Goal: Information Seeking & Learning: Learn about a topic

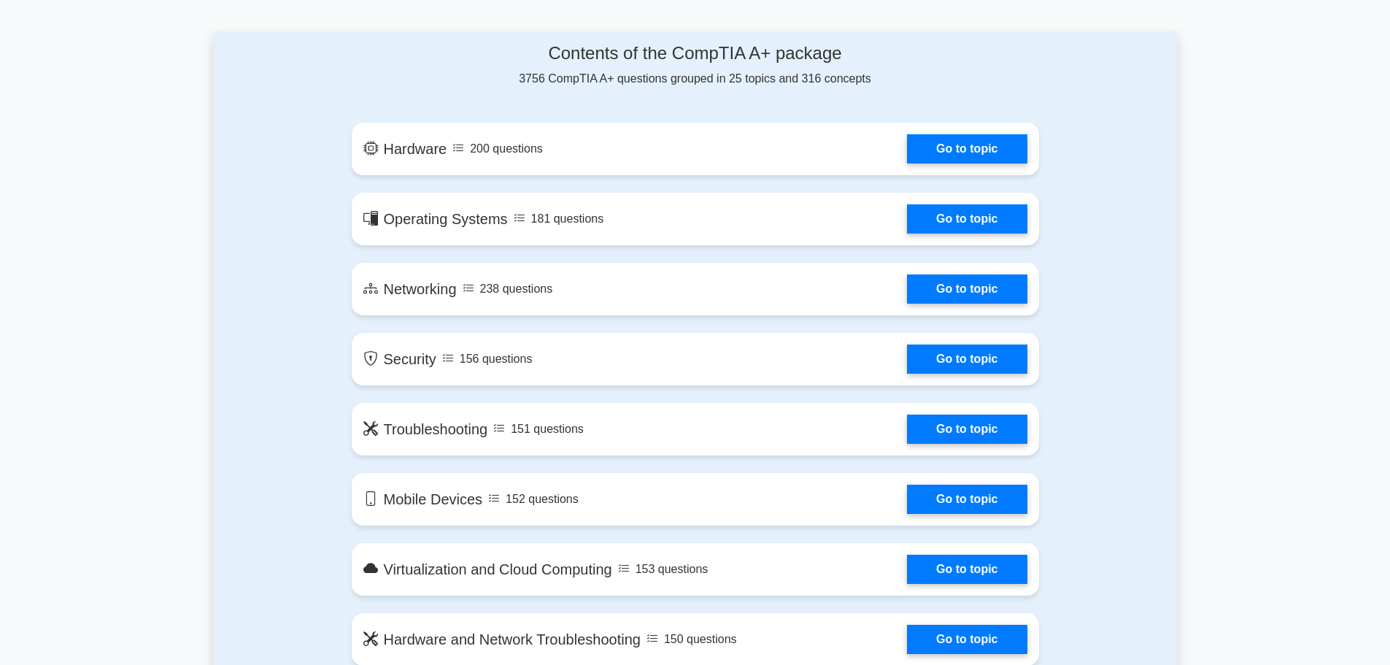
scroll to position [803, 0]
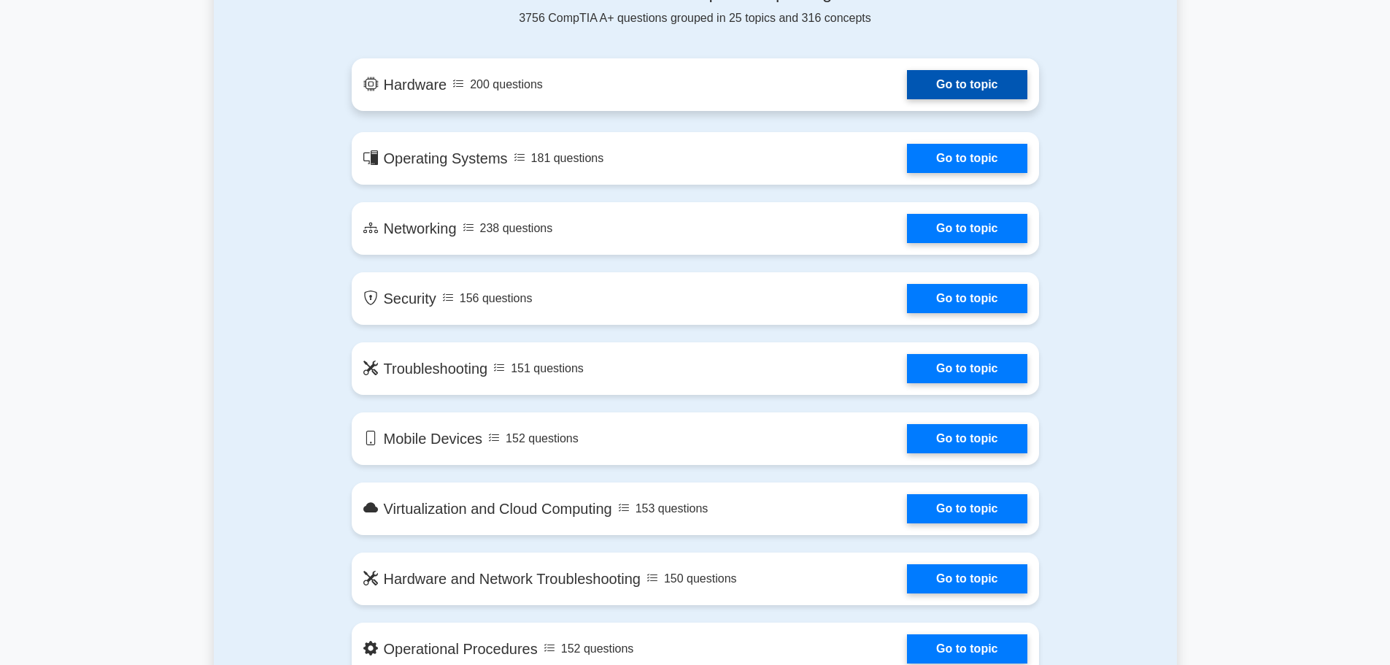
click at [978, 72] on link "Go to topic" at bounding box center [967, 84] width 120 height 29
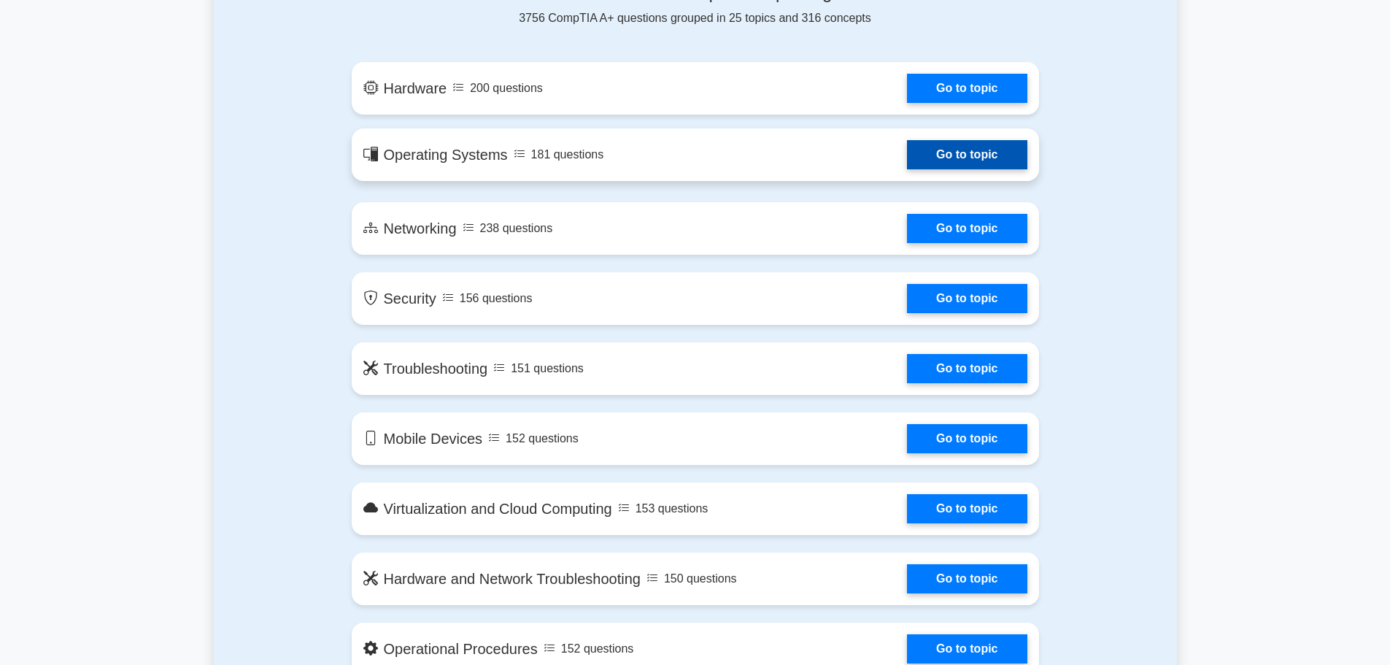
click at [962, 169] on link "Go to topic" at bounding box center [967, 154] width 120 height 29
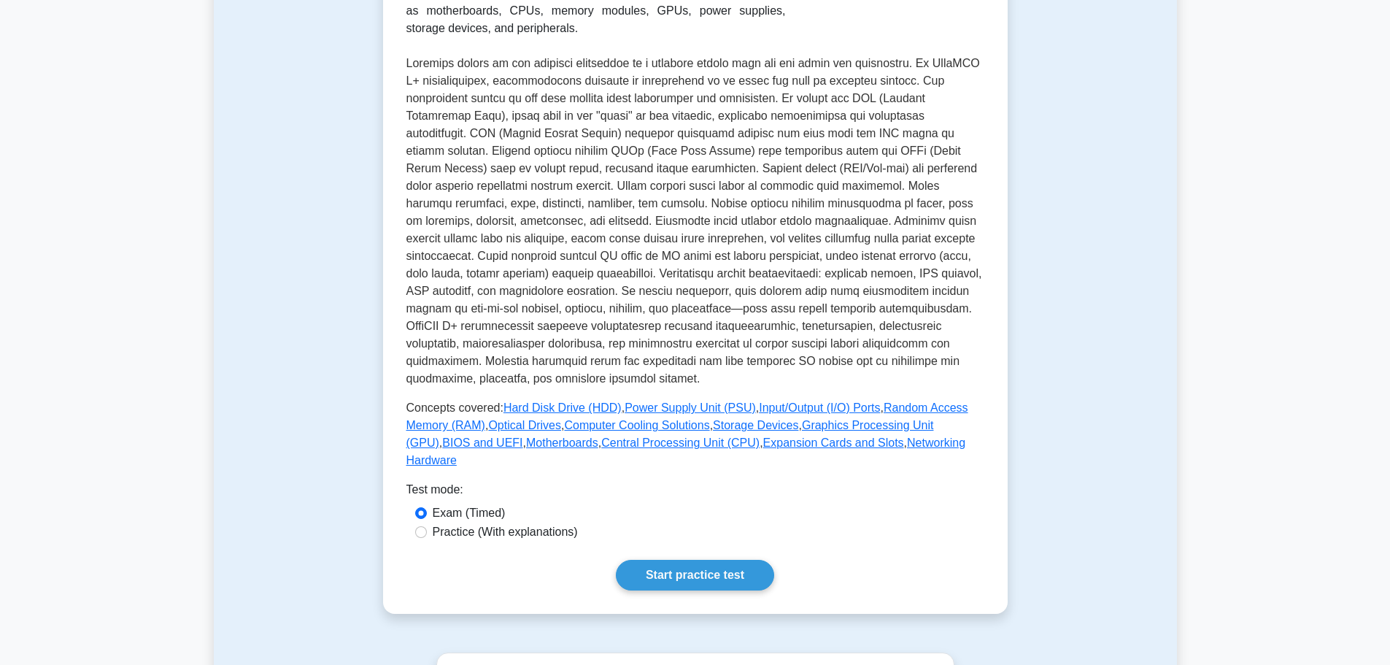
scroll to position [219, 0]
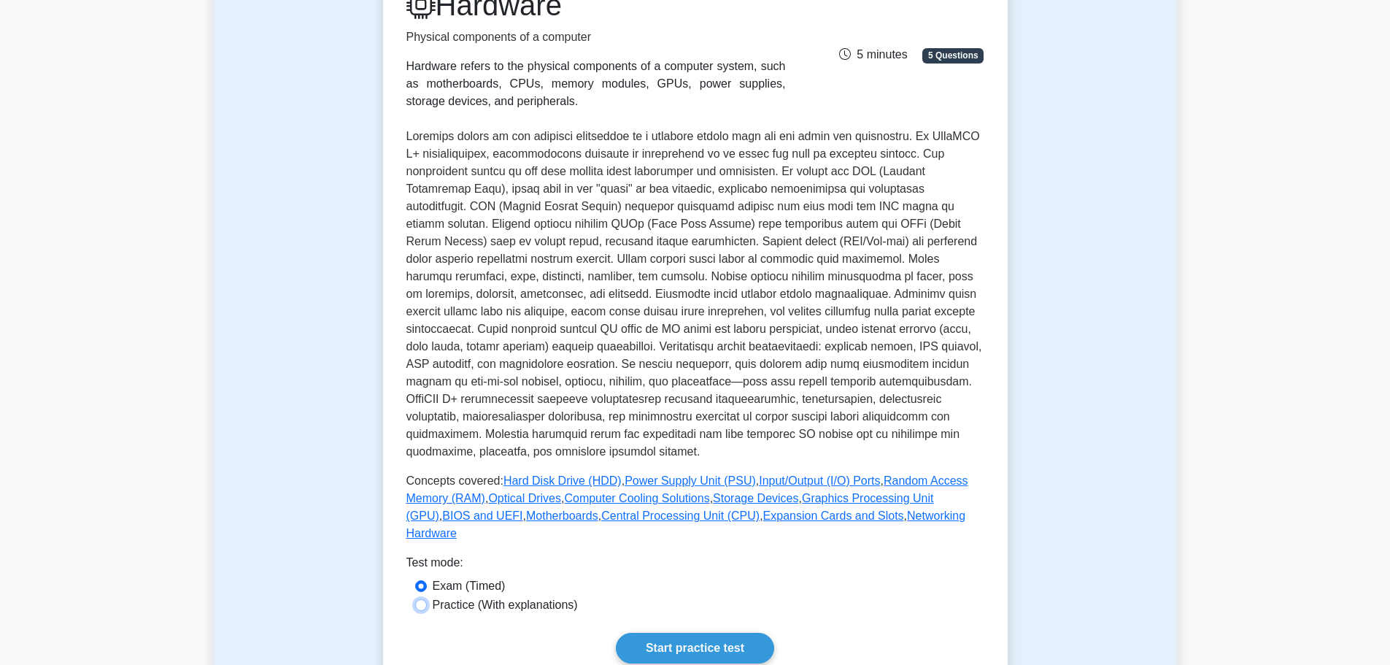
click at [415, 599] on input "Practice (With explanations)" at bounding box center [421, 605] width 12 height 12
radio input "true"
click at [701, 633] on link "Start practice test" at bounding box center [695, 648] width 158 height 31
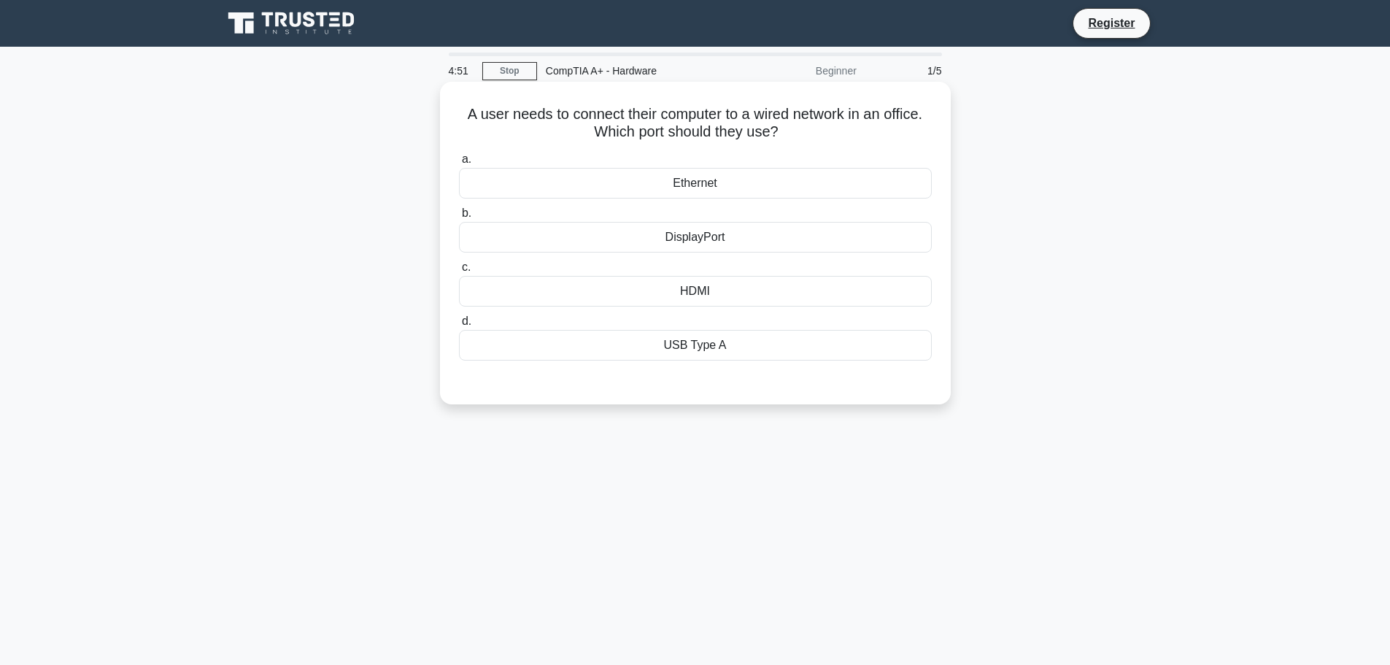
click at [703, 177] on div "Ethernet" at bounding box center [695, 183] width 473 height 31
click at [459, 164] on input "a. Ethernet" at bounding box center [459, 159] width 0 height 9
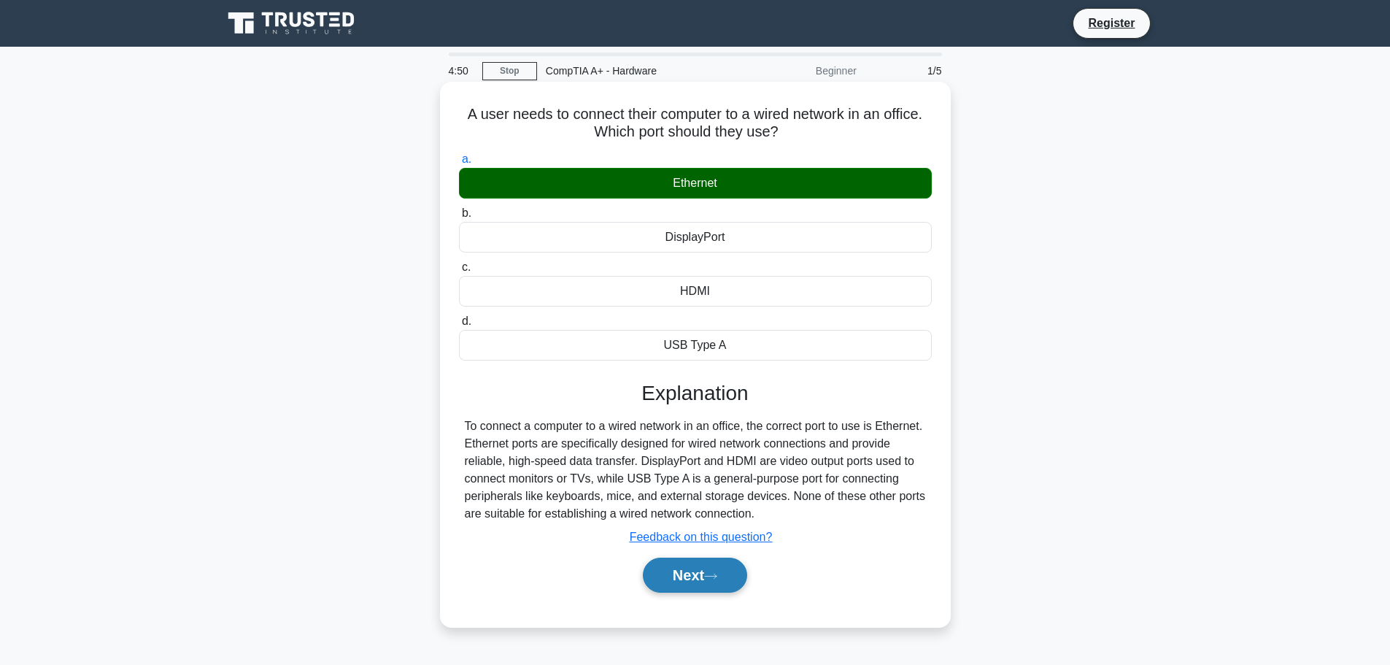
click at [708, 577] on button "Next" at bounding box center [695, 574] width 104 height 35
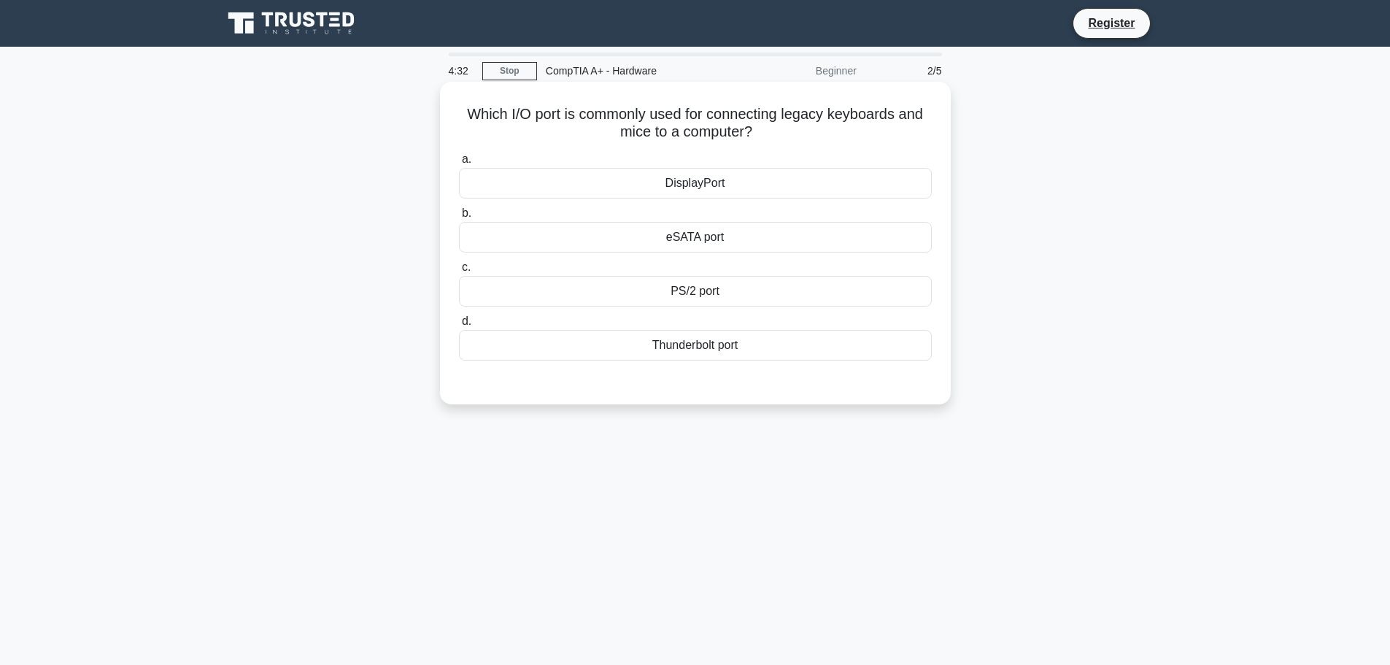
click at [706, 236] on div "eSATA port" at bounding box center [695, 237] width 473 height 31
click at [459, 218] on input "b. eSATA port" at bounding box center [459, 213] width 0 height 9
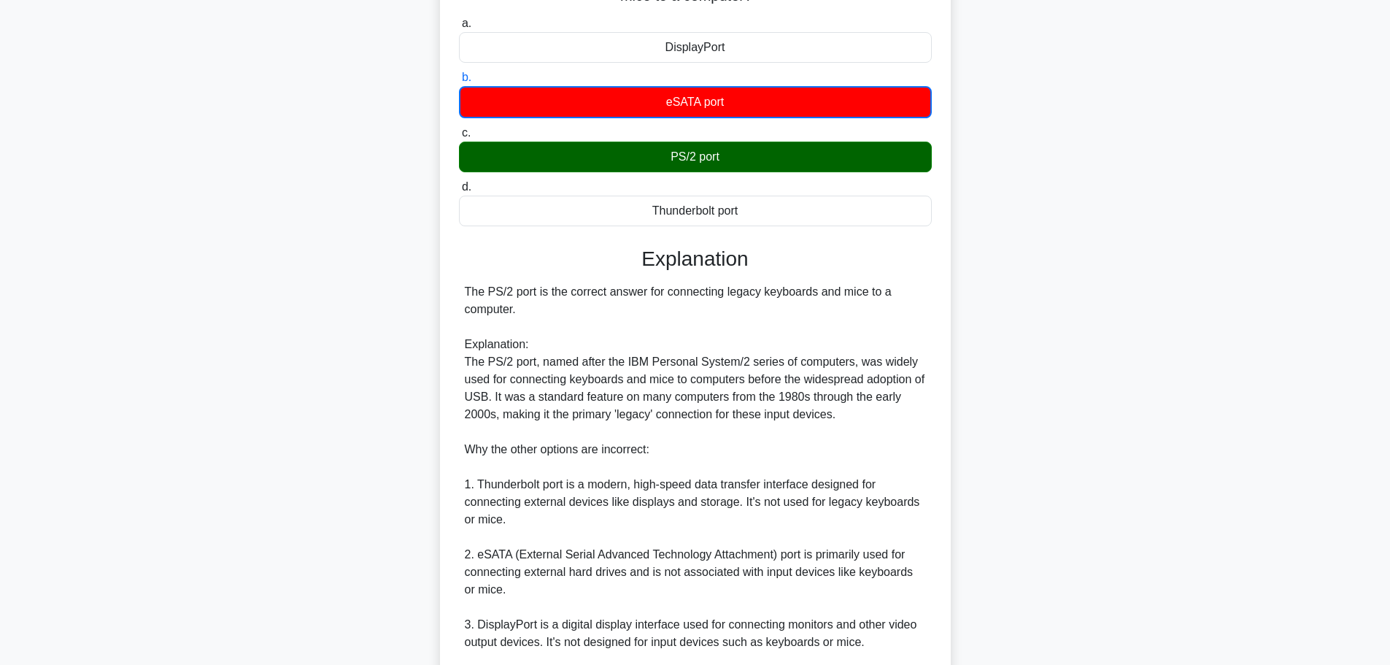
scroll to position [325, 0]
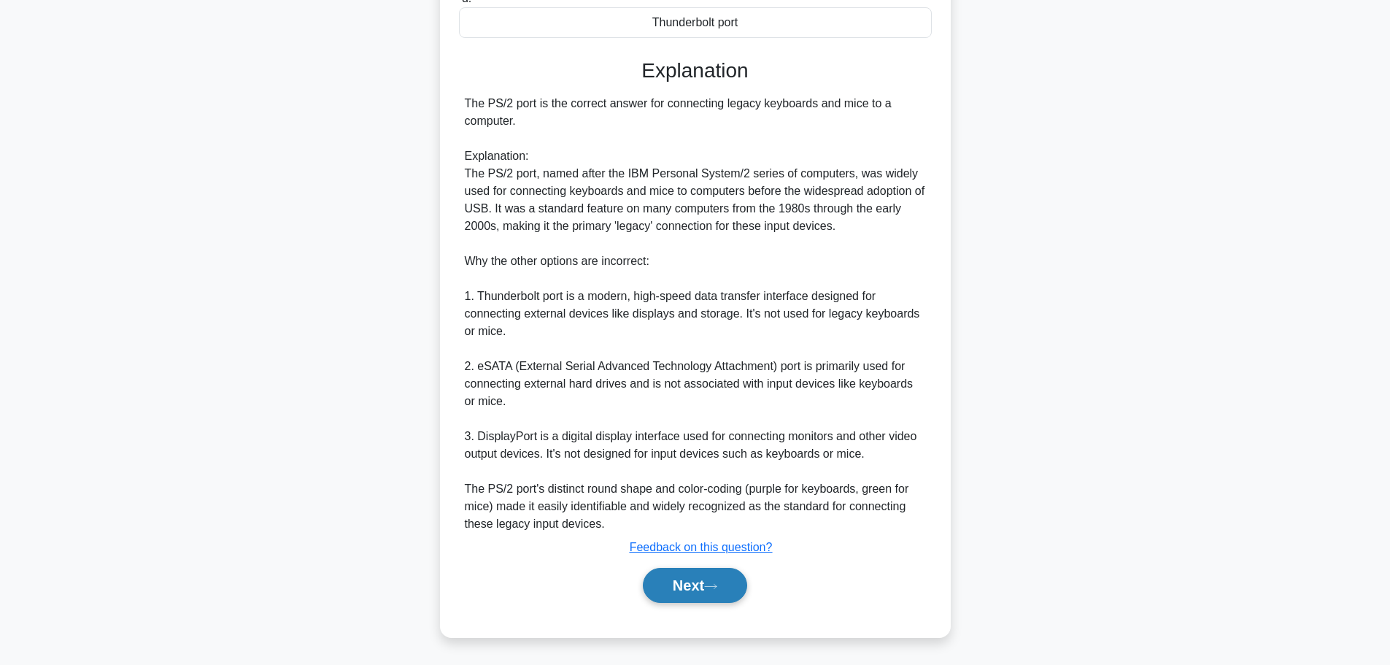
click at [717, 584] on icon at bounding box center [710, 586] width 13 height 8
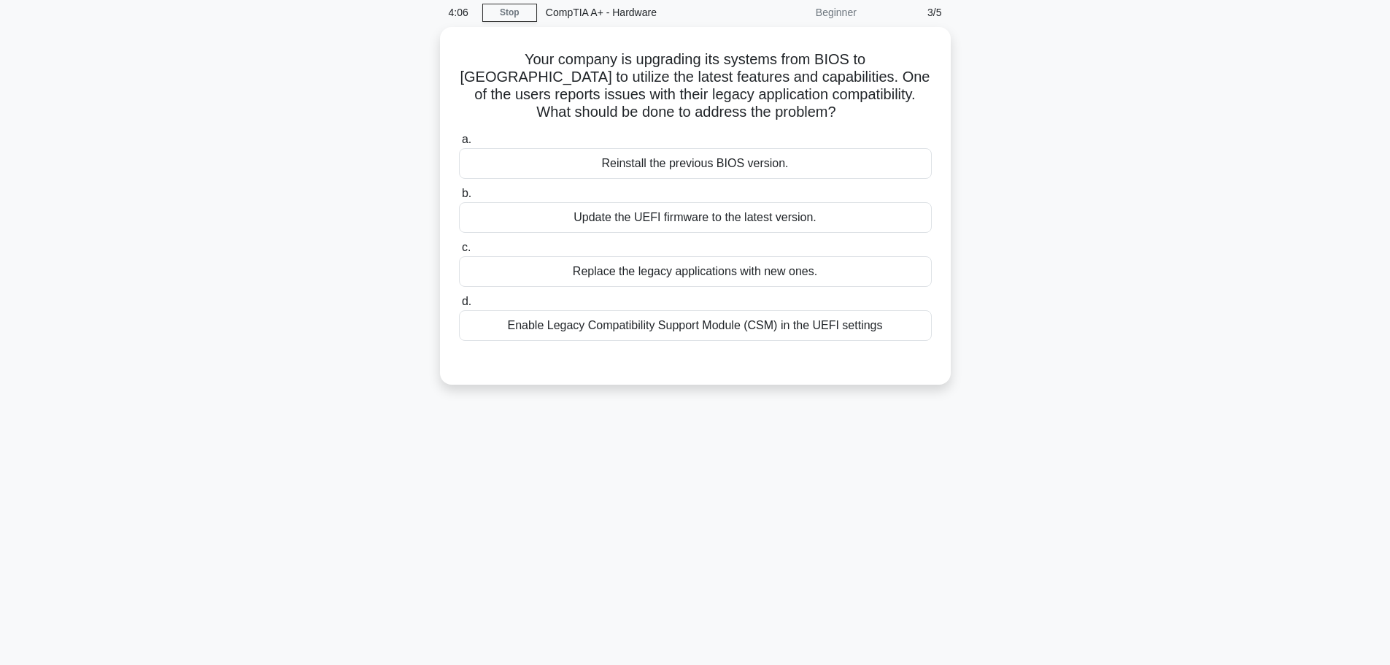
scroll to position [0, 0]
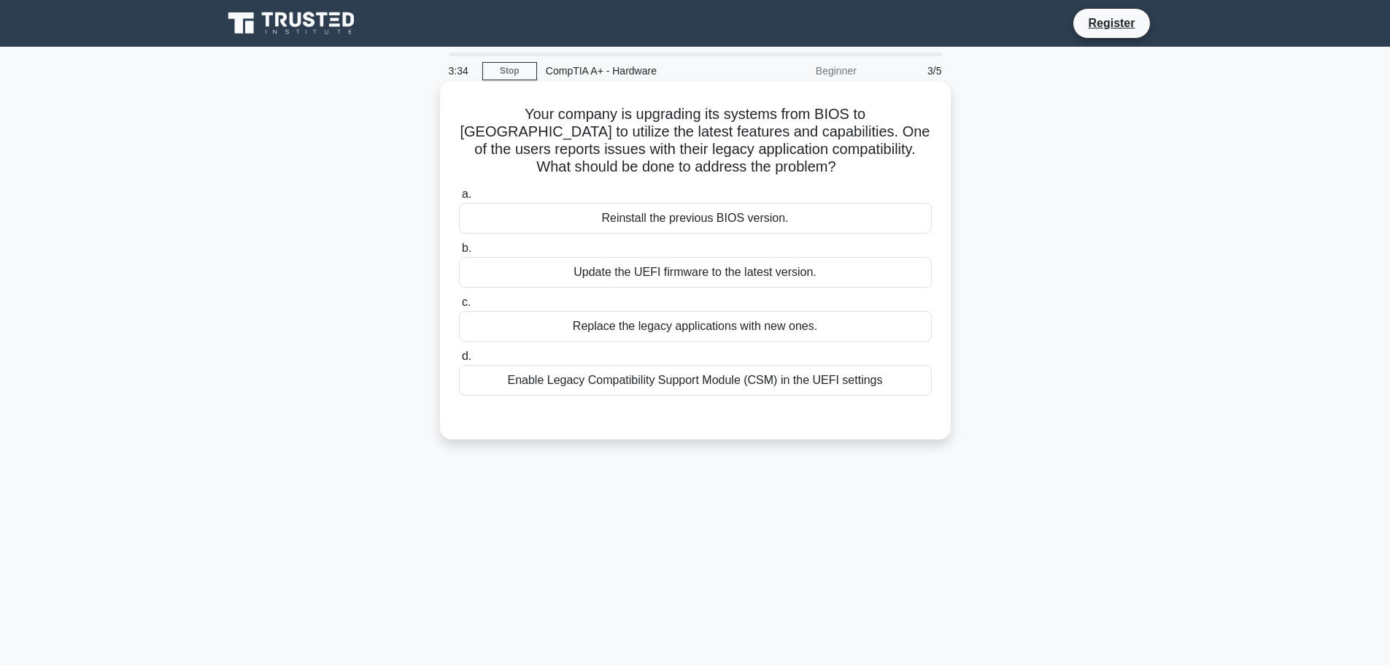
click at [692, 388] on div "Enable Legacy Compatibility Support Module (CSM) in the UEFI settings" at bounding box center [695, 380] width 473 height 31
click at [459, 361] on input "d. Enable Legacy Compatibility Support Module (CSM) in the UEFI settings" at bounding box center [459, 356] width 0 height 9
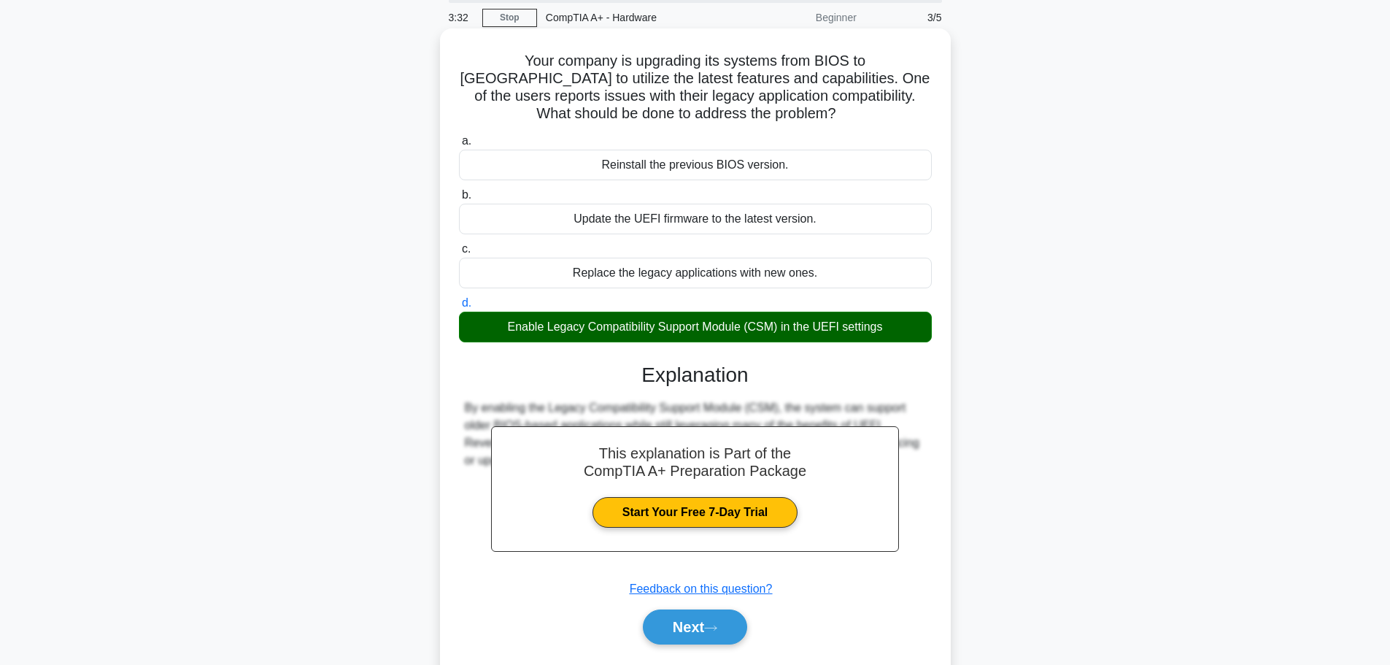
scroll to position [123, 0]
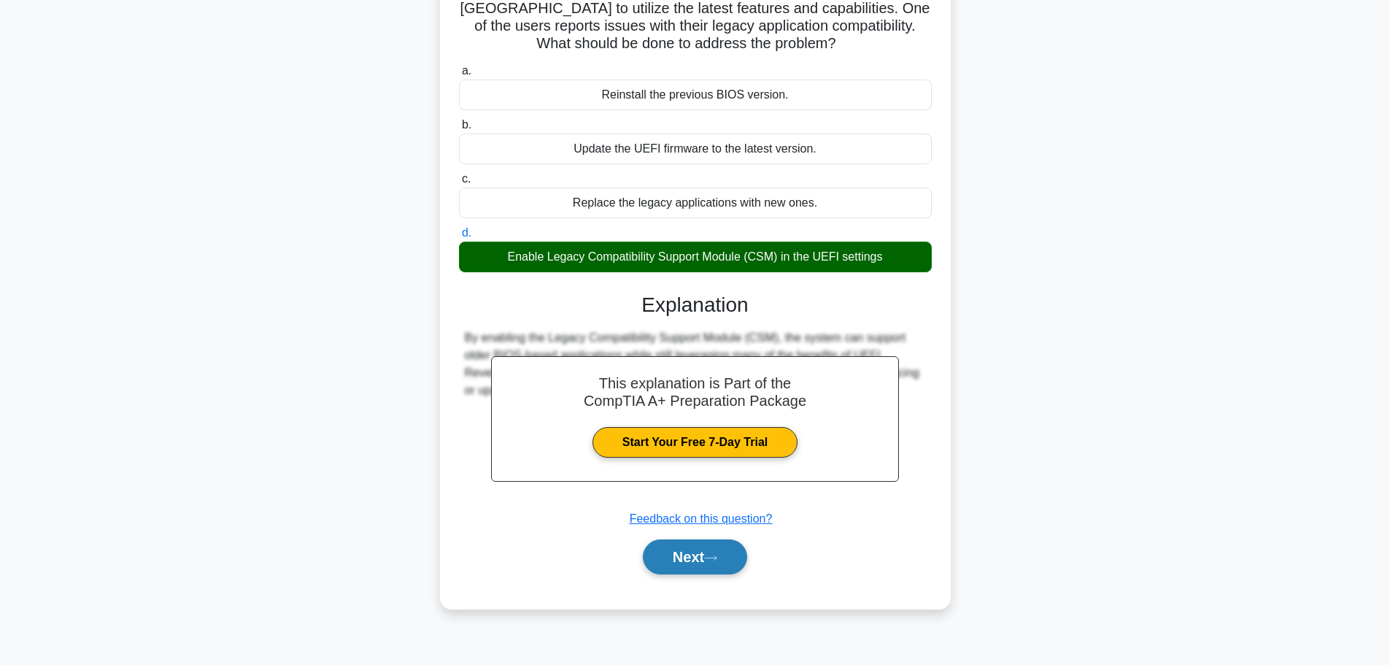
click at [716, 557] on icon at bounding box center [710, 558] width 13 height 8
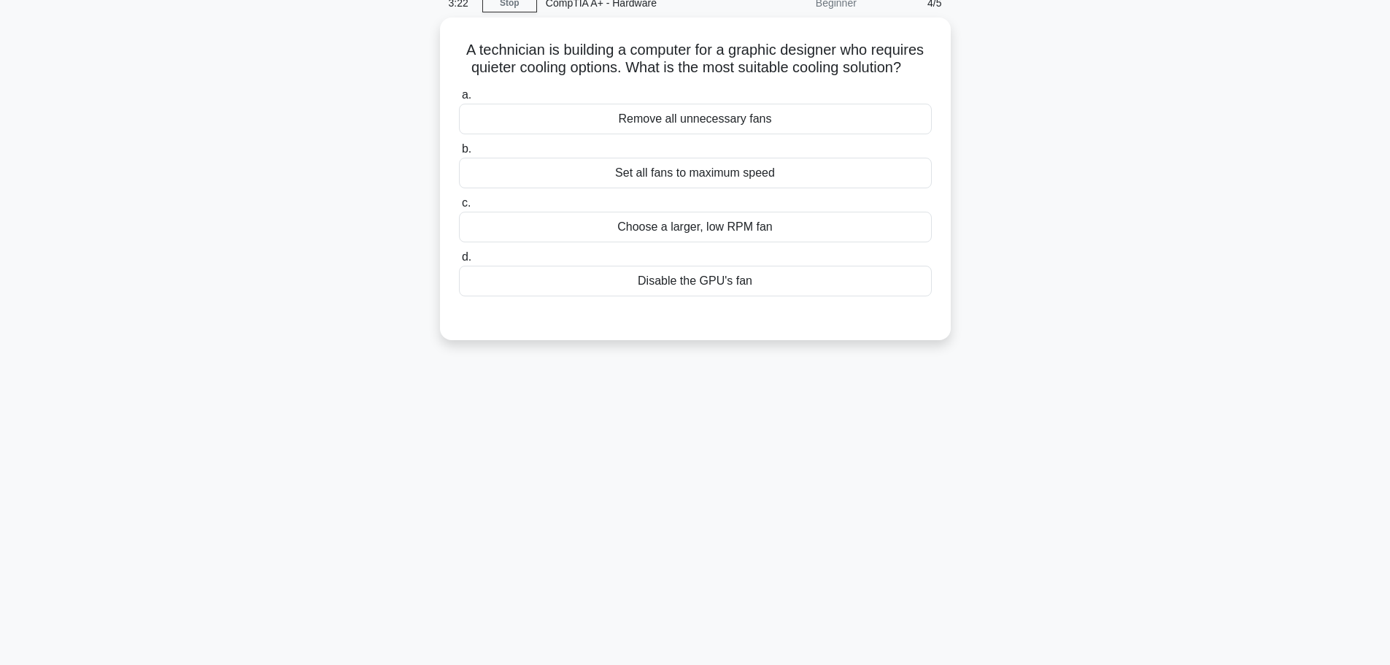
scroll to position [0, 0]
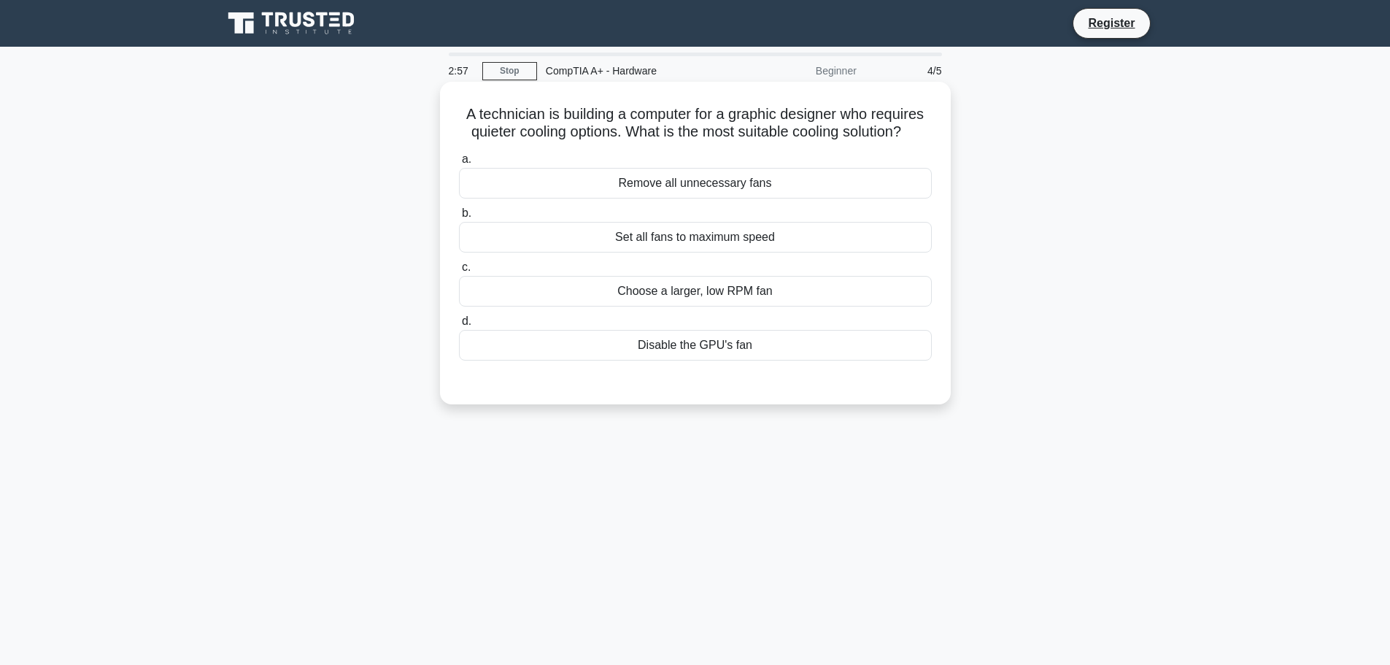
click at [698, 188] on div "Remove all unnecessary fans" at bounding box center [695, 183] width 473 height 31
click at [459, 164] on input "a. Remove all unnecessary fans" at bounding box center [459, 159] width 0 height 9
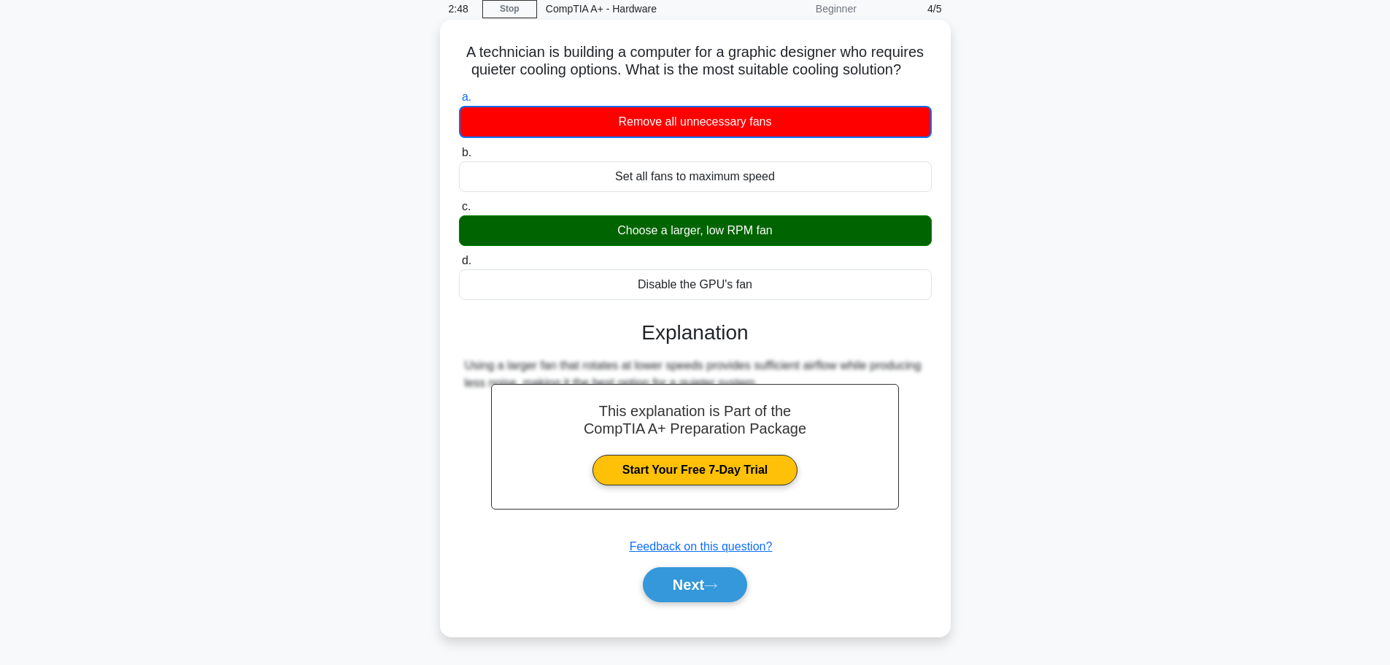
scroll to position [123, 0]
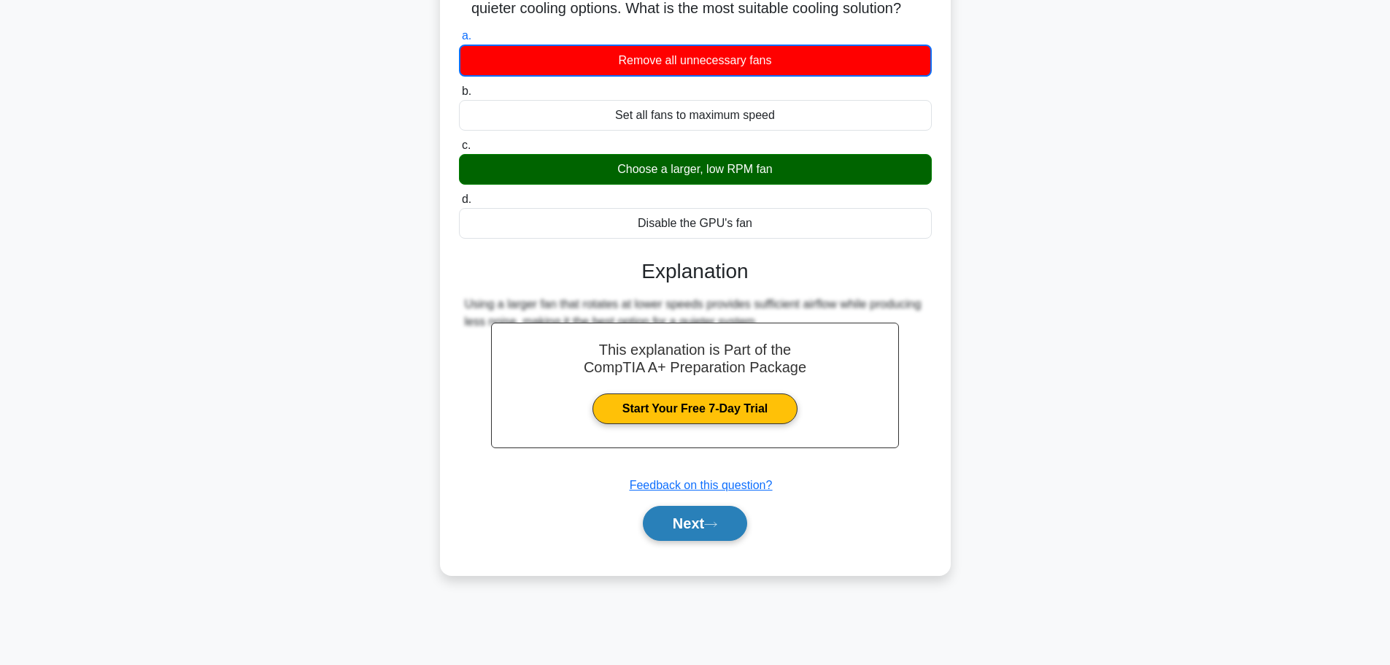
click at [683, 522] on button "Next" at bounding box center [695, 523] width 104 height 35
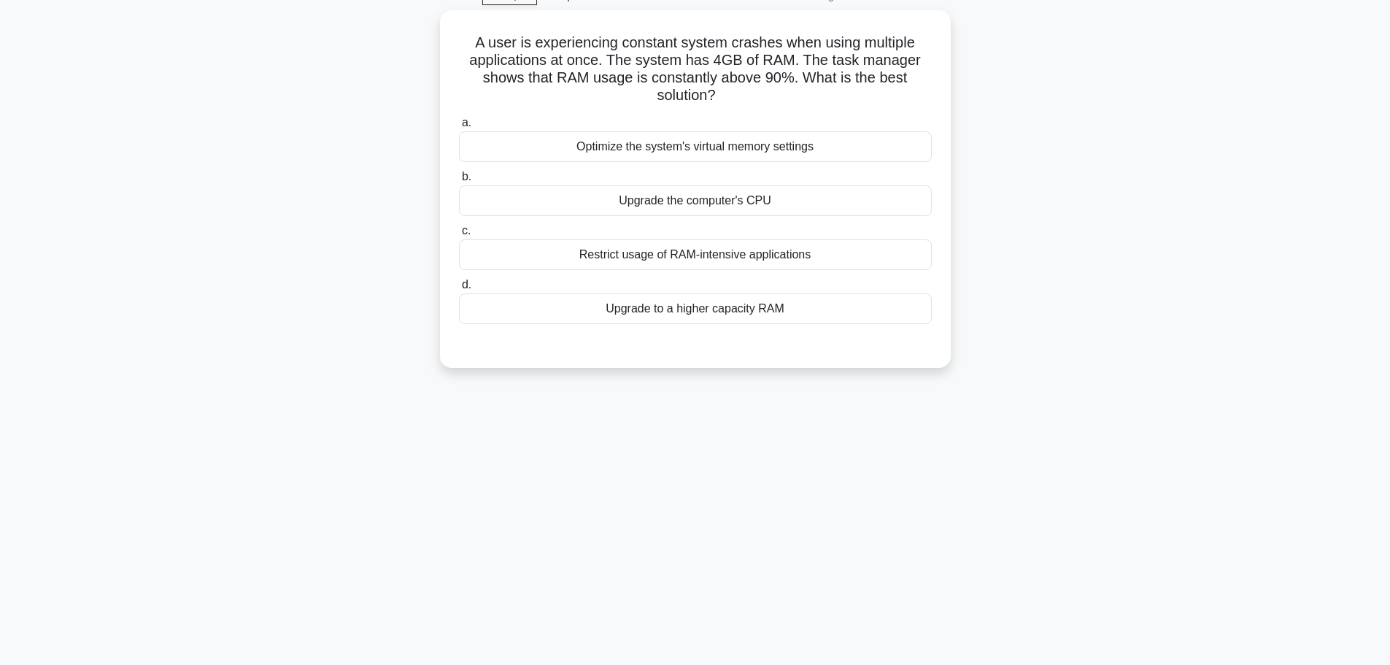
scroll to position [0, 0]
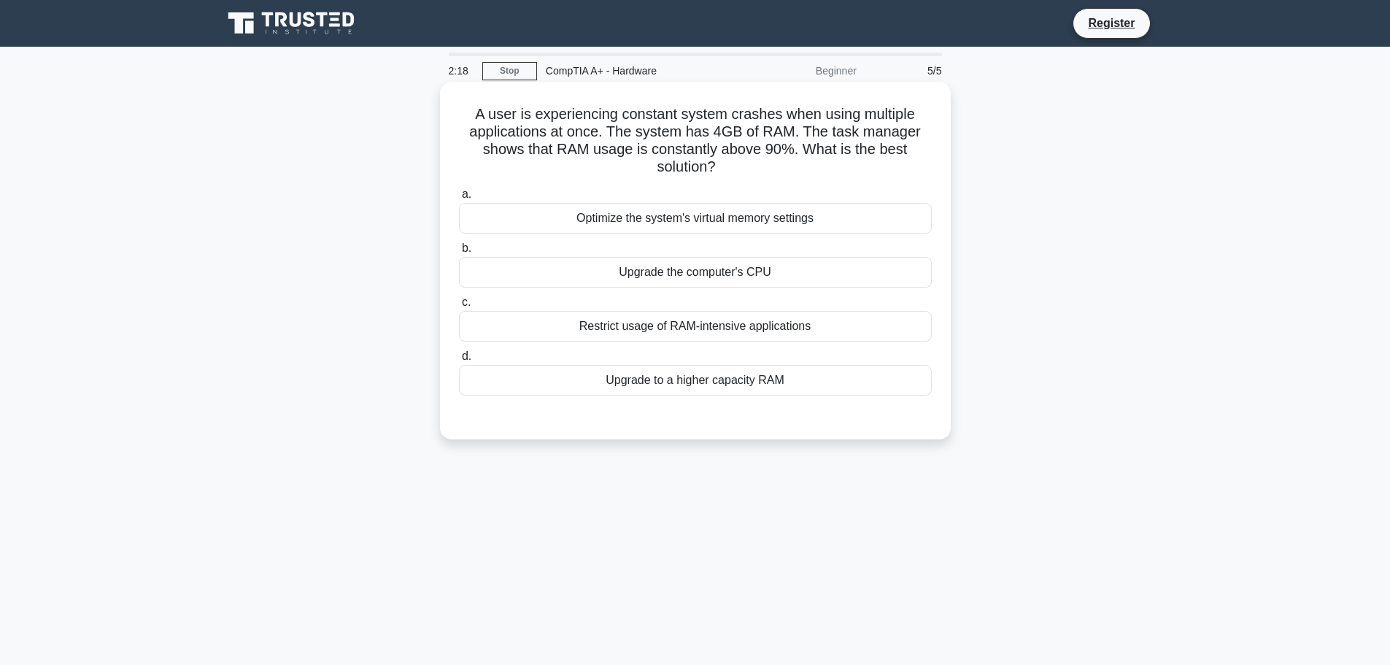
click at [671, 390] on div "Upgrade to a higher capacity RAM" at bounding box center [695, 380] width 473 height 31
click at [459, 361] on input "d. Upgrade to a higher capacity RAM" at bounding box center [459, 356] width 0 height 9
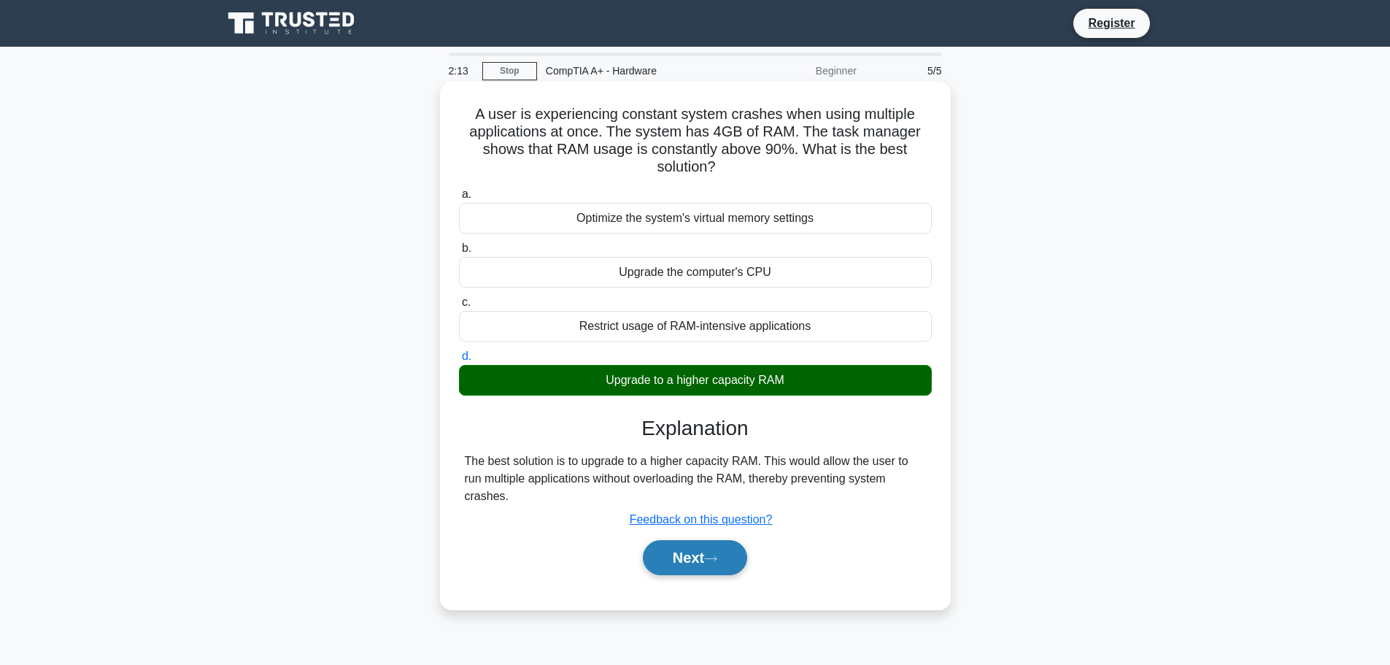
click at [717, 555] on icon at bounding box center [710, 558] width 13 height 8
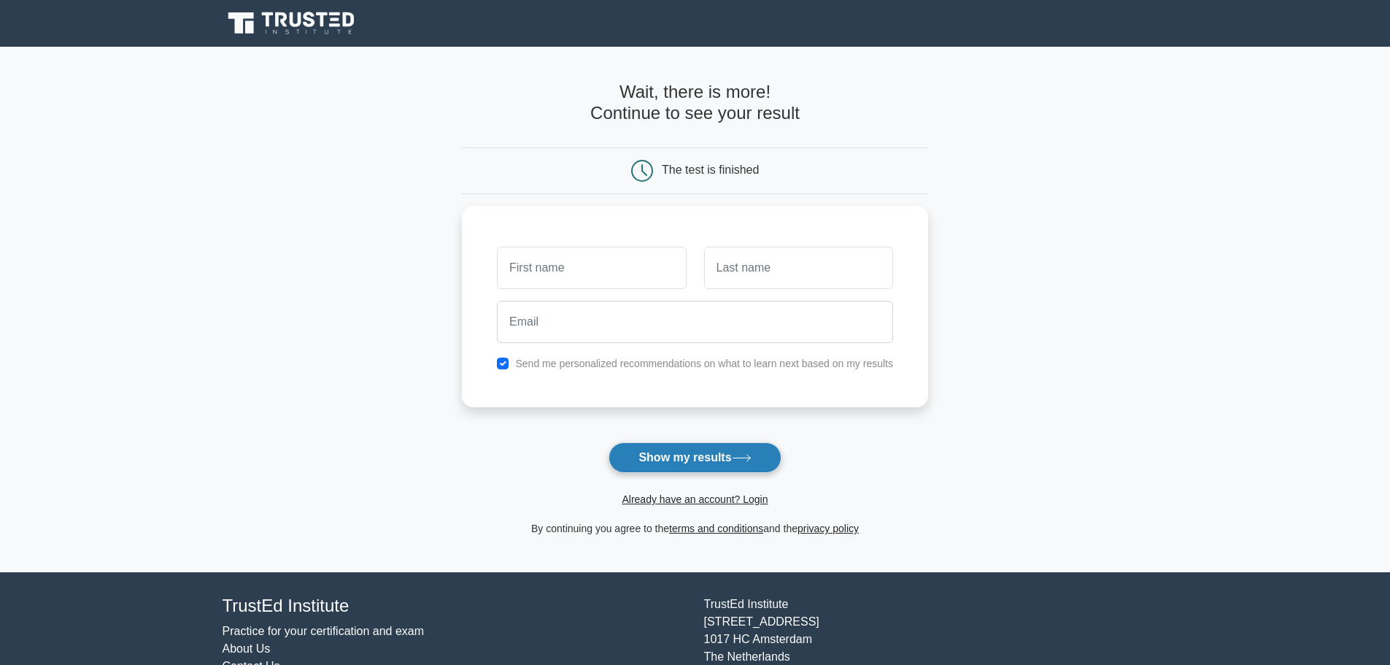
click at [735, 451] on button "Show my results" at bounding box center [694, 457] width 172 height 31
click at [313, 23] on icon at bounding box center [310, 19] width 12 height 15
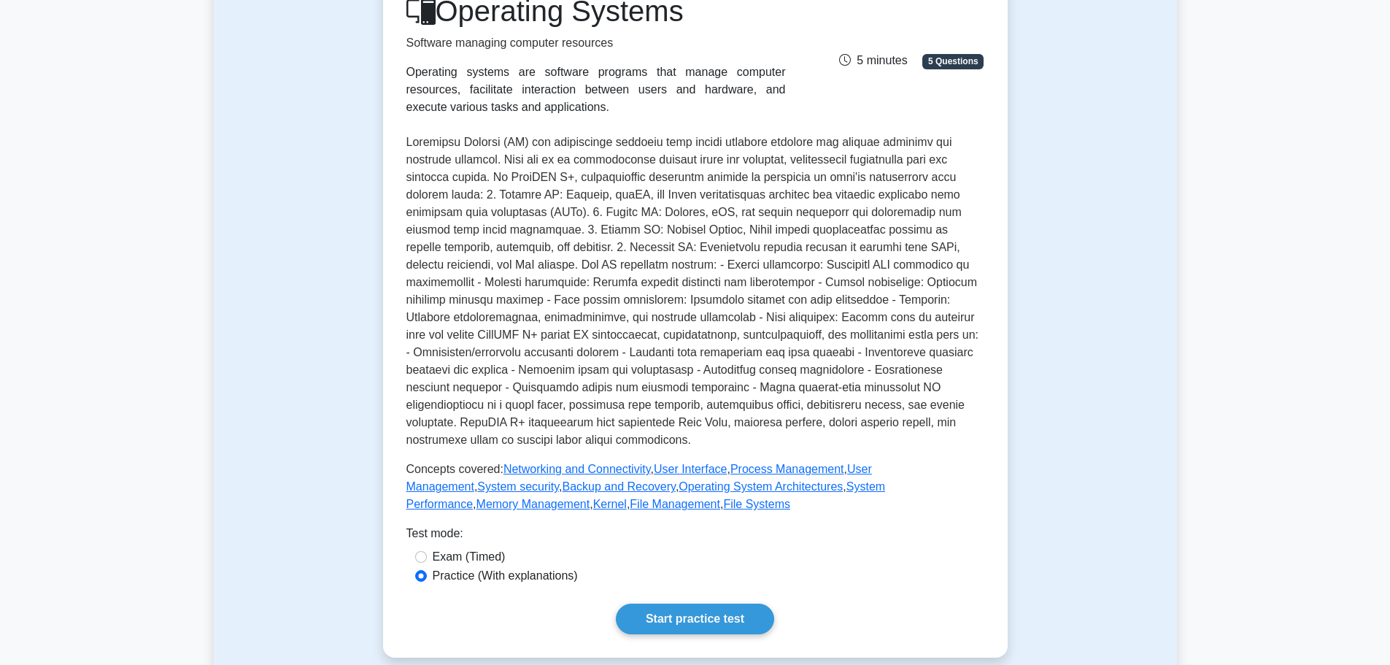
scroll to position [365, 0]
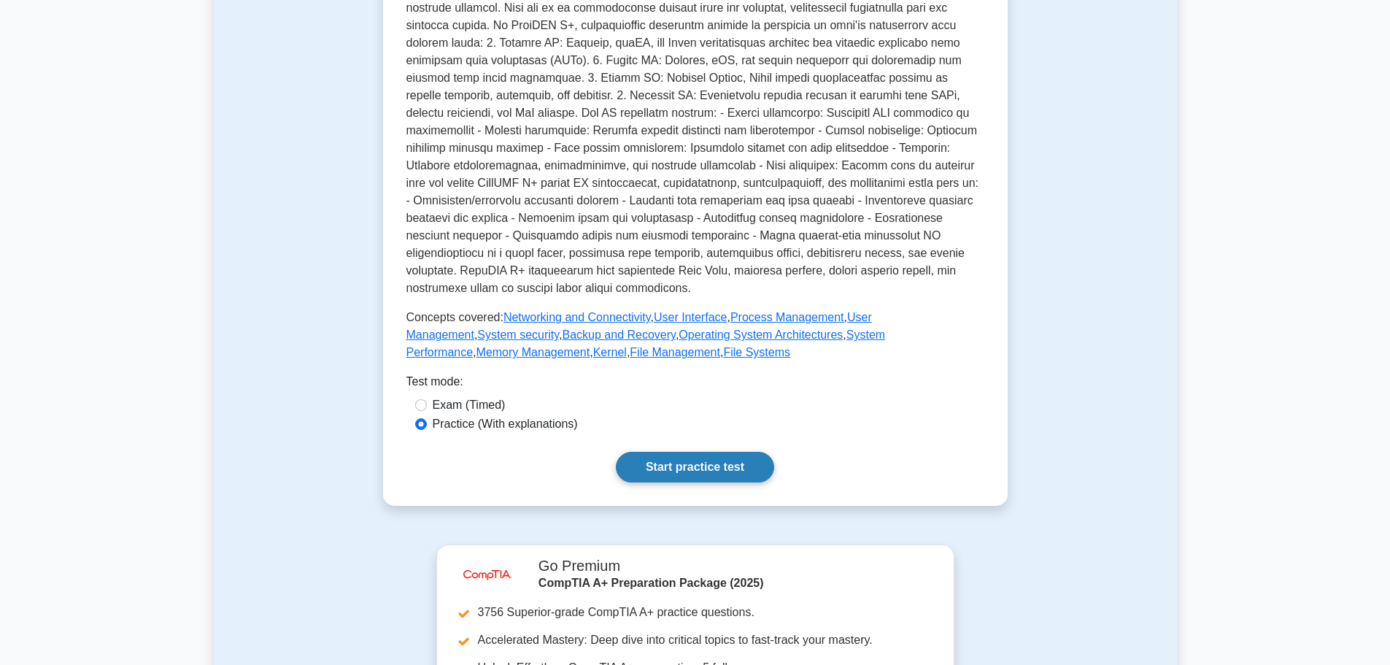
click at [724, 474] on link "Start practice test" at bounding box center [695, 467] width 158 height 31
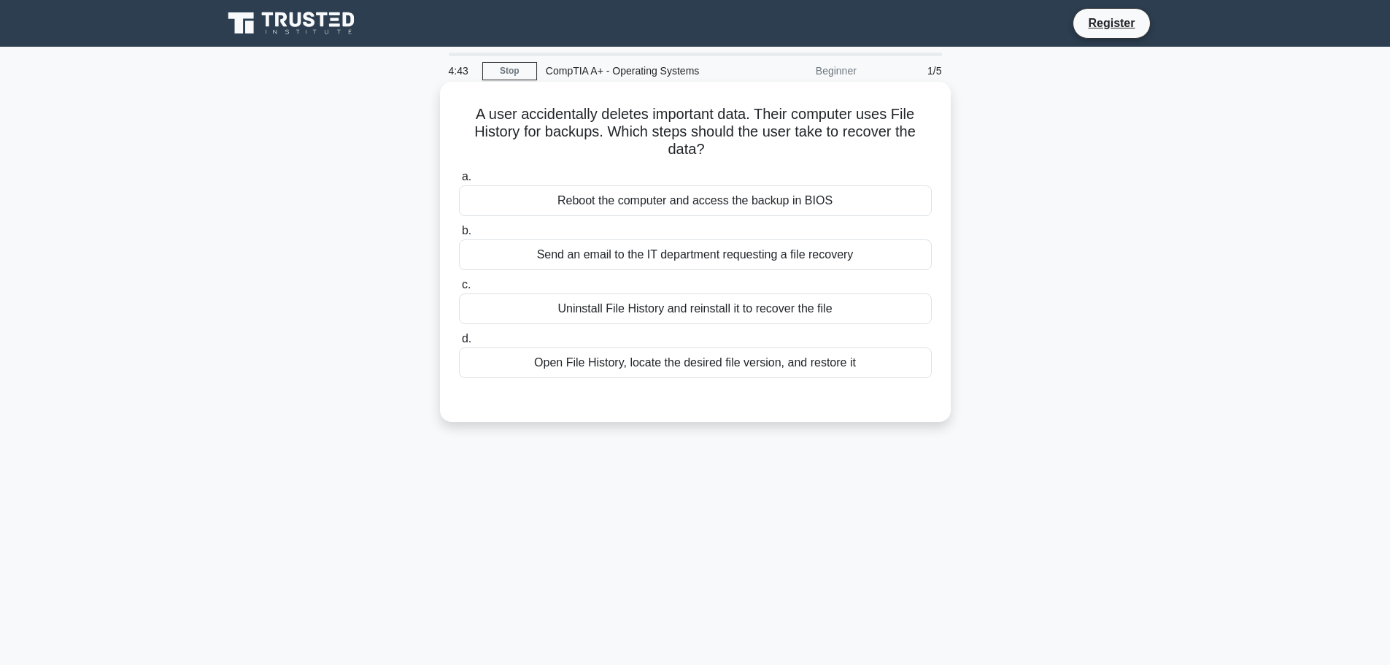
click at [584, 370] on div "Open File History, locate the desired file version, and restore it" at bounding box center [695, 362] width 473 height 31
click at [459, 344] on input "d. Open File History, locate the desired file version, and restore it" at bounding box center [459, 338] width 0 height 9
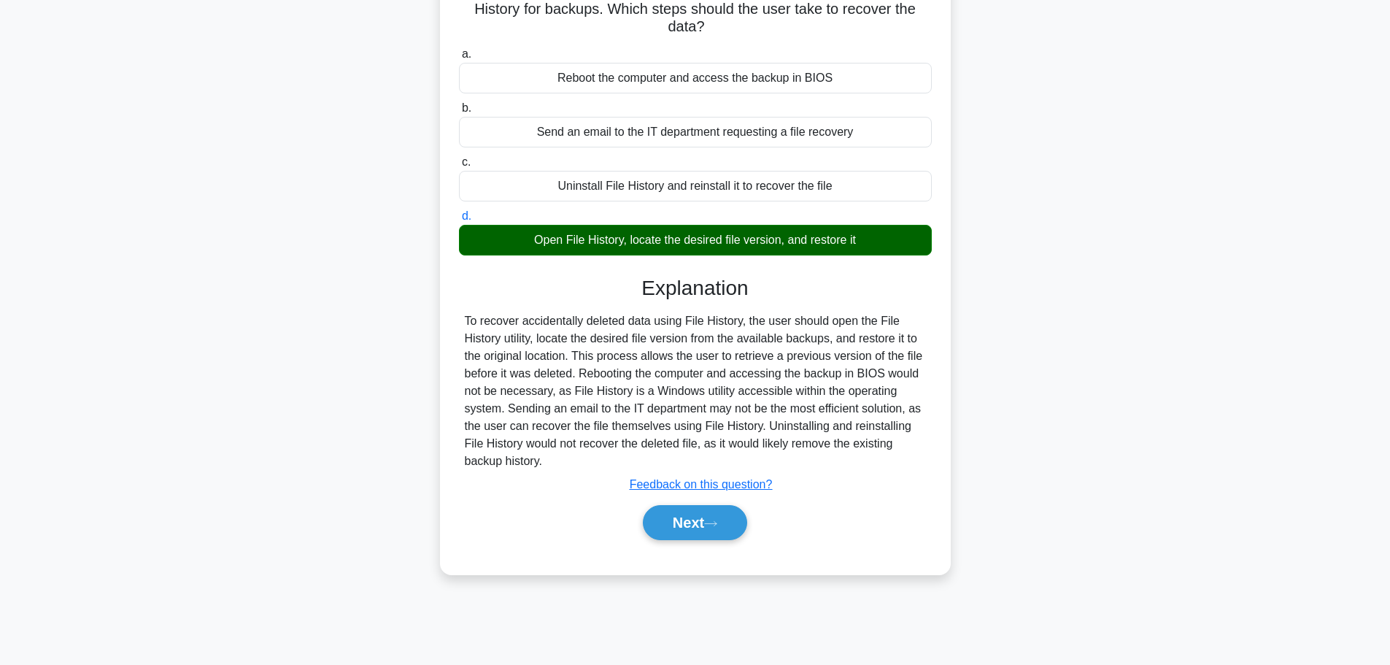
scroll to position [123, 0]
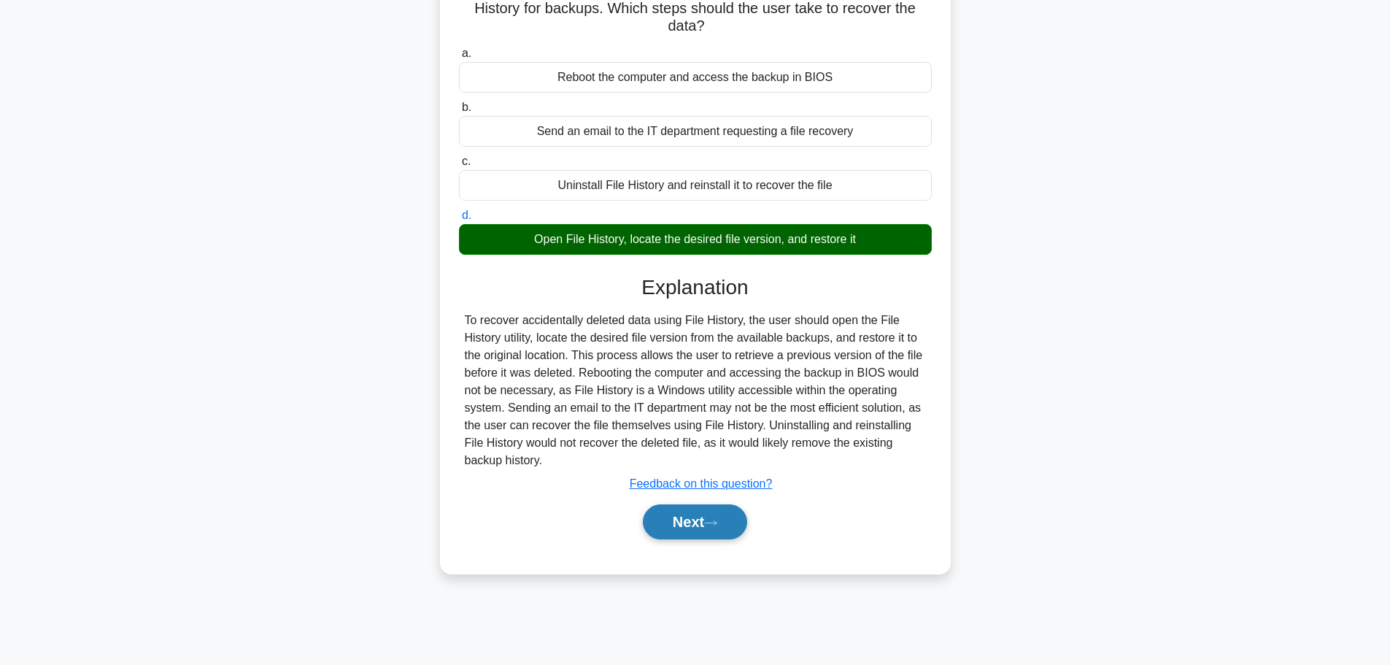
click at [661, 511] on button "Next" at bounding box center [695, 521] width 104 height 35
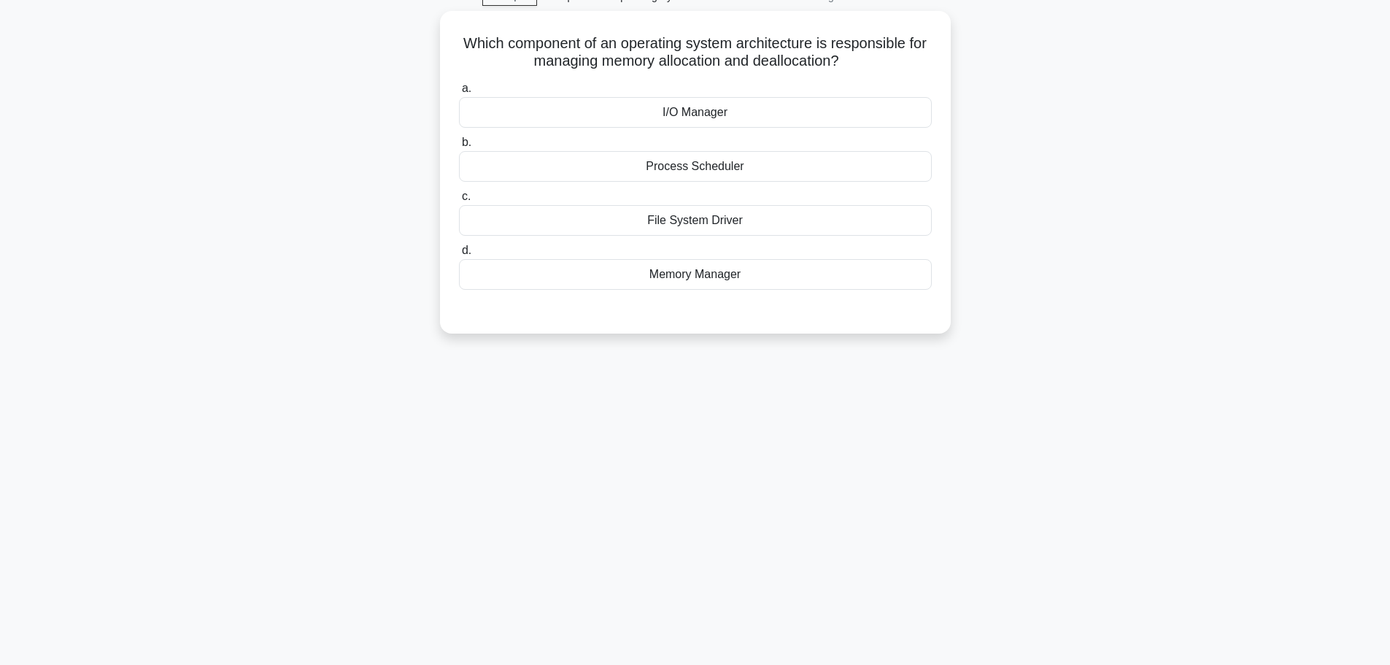
scroll to position [0, 0]
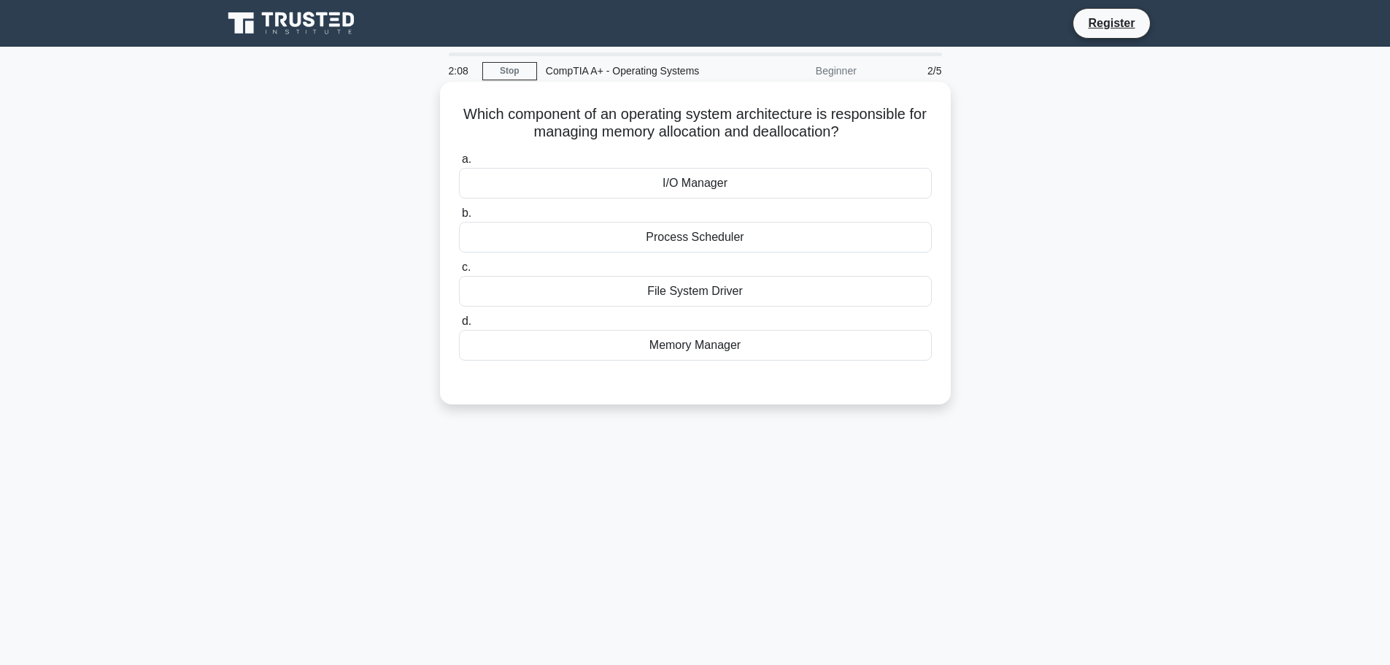
click at [706, 339] on div "Memory Manager" at bounding box center [695, 345] width 473 height 31
click at [459, 326] on input "d. Memory Manager" at bounding box center [459, 321] width 0 height 9
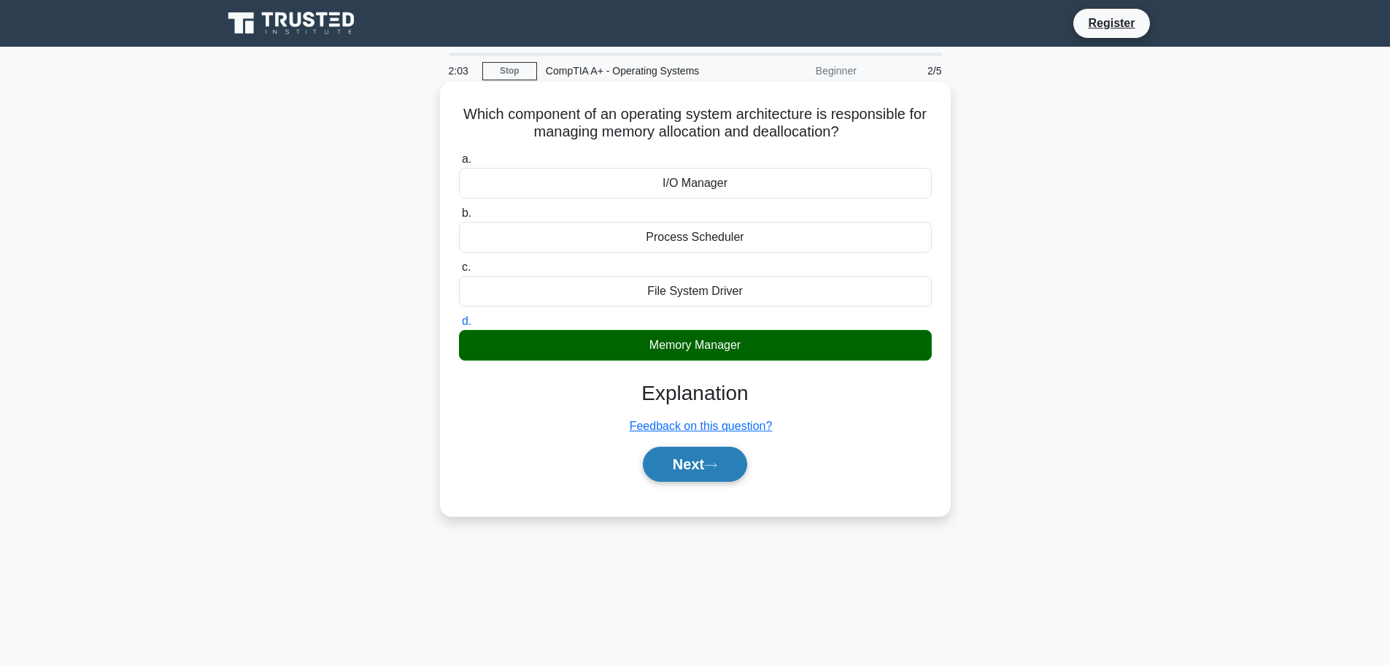
click at [711, 471] on button "Next" at bounding box center [695, 464] width 104 height 35
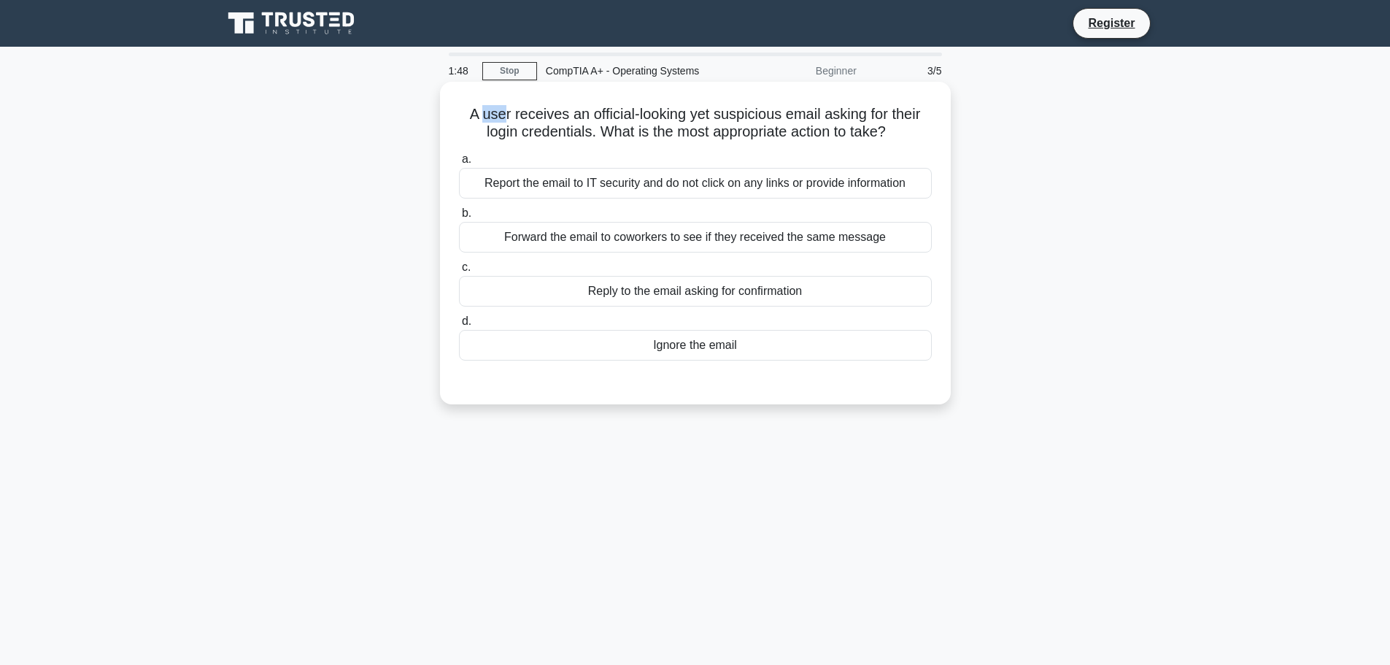
drag, startPoint x: 479, startPoint y: 112, endPoint x: 499, endPoint y: 111, distance: 19.7
click at [499, 111] on h5 "A user receives an official-looking yet suspicious email asking for their login…" at bounding box center [695, 123] width 476 height 36
drag, startPoint x: 499, startPoint y: 111, endPoint x: 527, endPoint y: 111, distance: 27.7
click at [527, 111] on h5 "A user receives an official-looking yet suspicious email asking for their login…" at bounding box center [695, 123] width 476 height 36
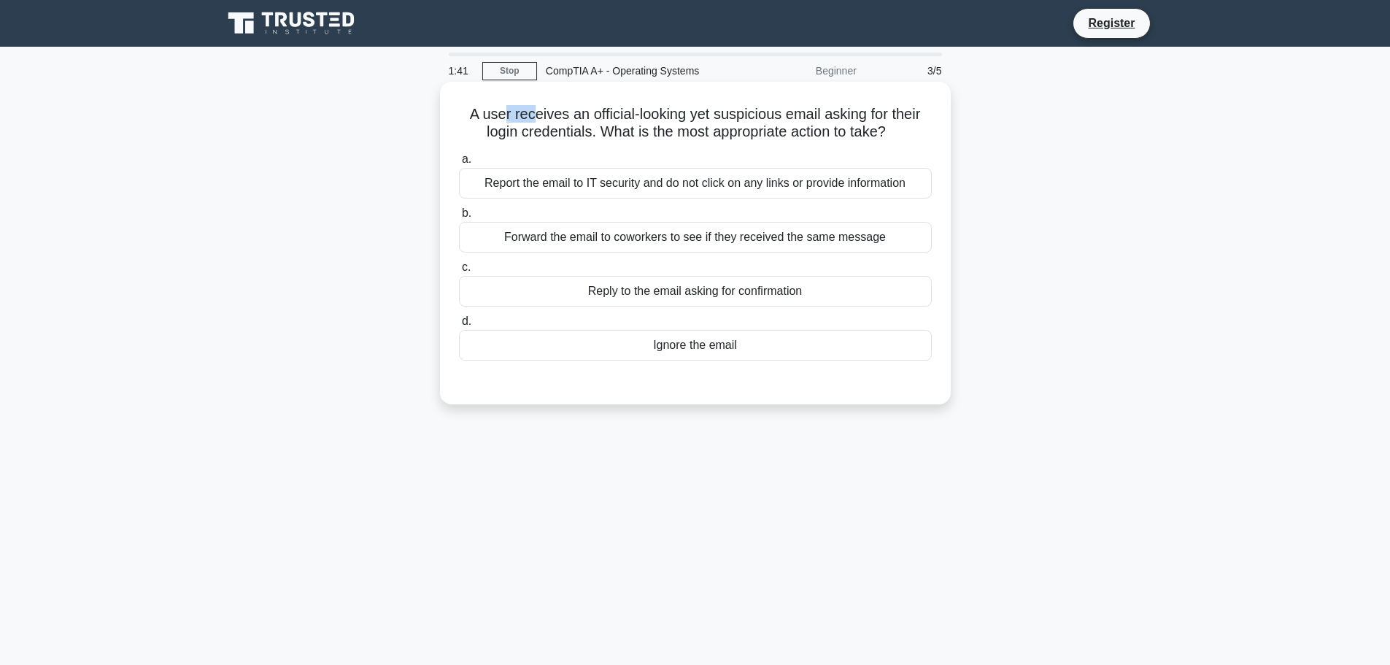
click at [527, 111] on h5 "A user receives an official-looking yet suspicious email asking for their login…" at bounding box center [695, 123] width 476 height 36
drag, startPoint x: 495, startPoint y: 108, endPoint x: 503, endPoint y: 108, distance: 8.0
click at [503, 108] on h5 "A user receives an official-looking yet suspicious email asking for their login…" at bounding box center [695, 123] width 476 height 36
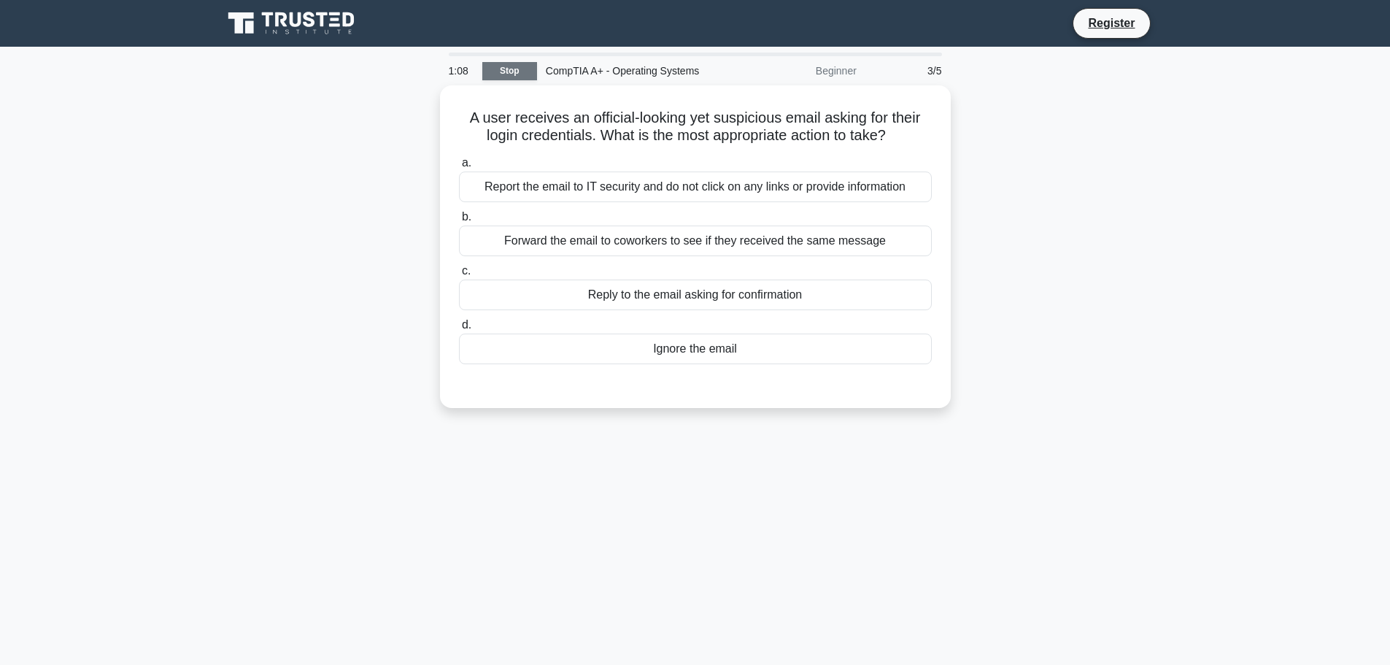
click at [525, 68] on link "Stop" at bounding box center [509, 71] width 55 height 18
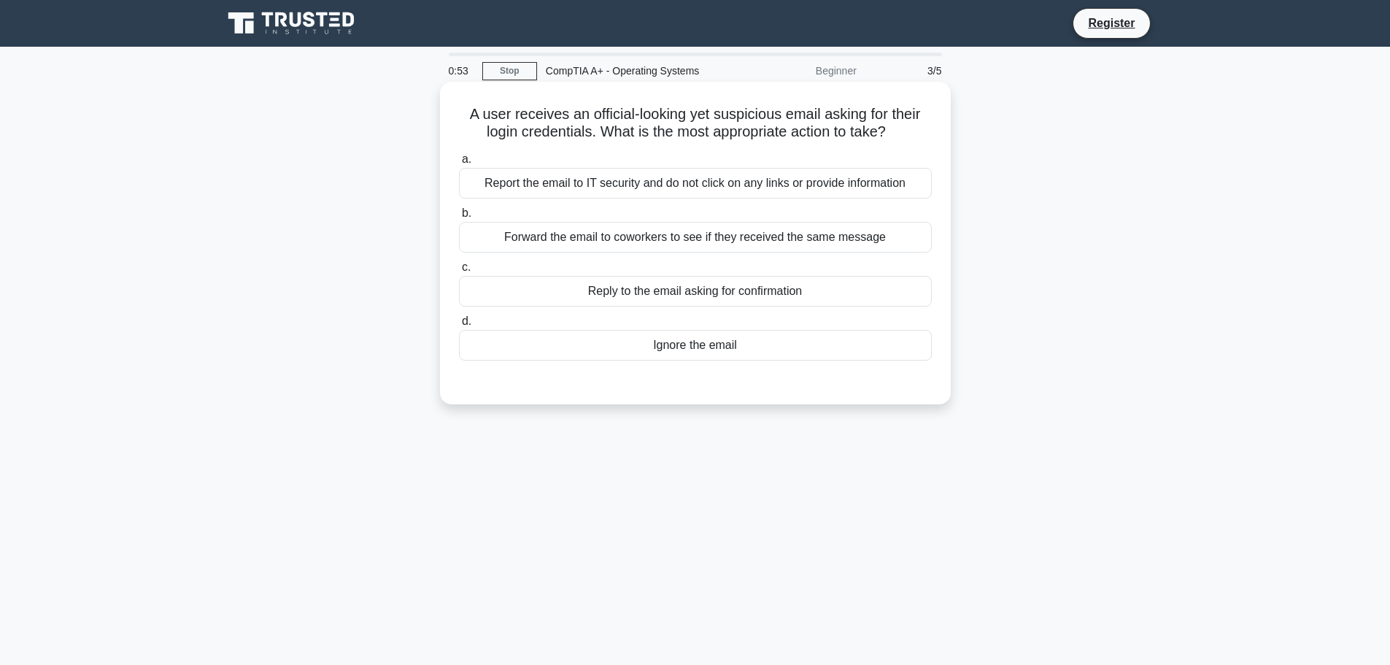
click at [629, 190] on div "Report the email to IT security and do not click on any links or provide inform…" at bounding box center [695, 183] width 473 height 31
click at [459, 164] on input "a. Report the email to IT security and do not click on any links or provide inf…" at bounding box center [459, 159] width 0 height 9
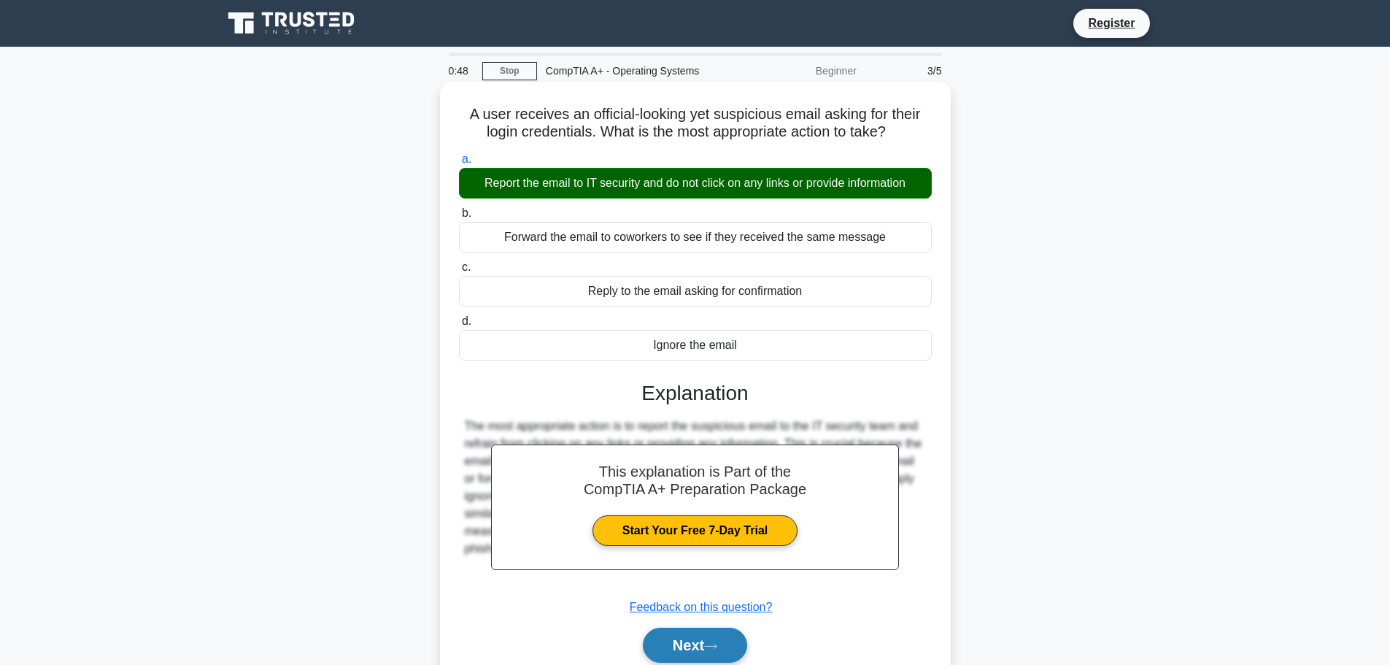
click at [716, 652] on button "Next" at bounding box center [695, 644] width 104 height 35
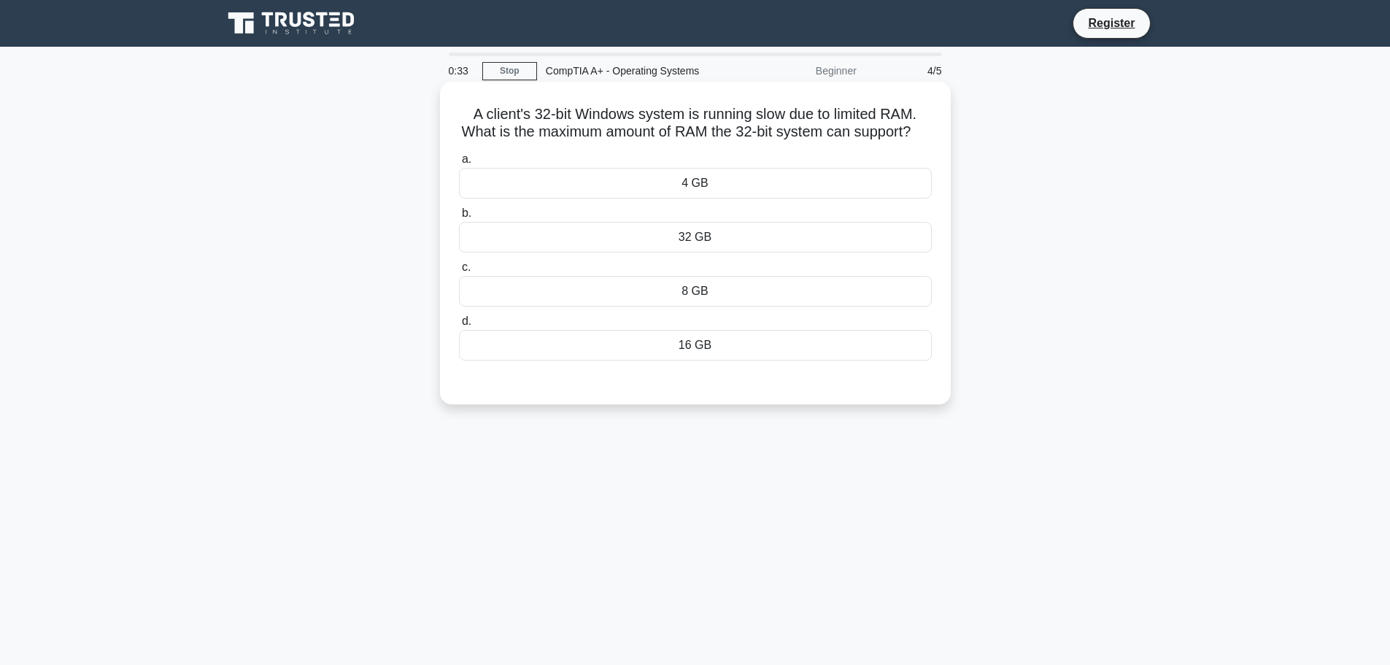
click at [749, 250] on div "32 GB" at bounding box center [695, 237] width 473 height 31
click at [459, 218] on input "b. 32 GB" at bounding box center [459, 213] width 0 height 9
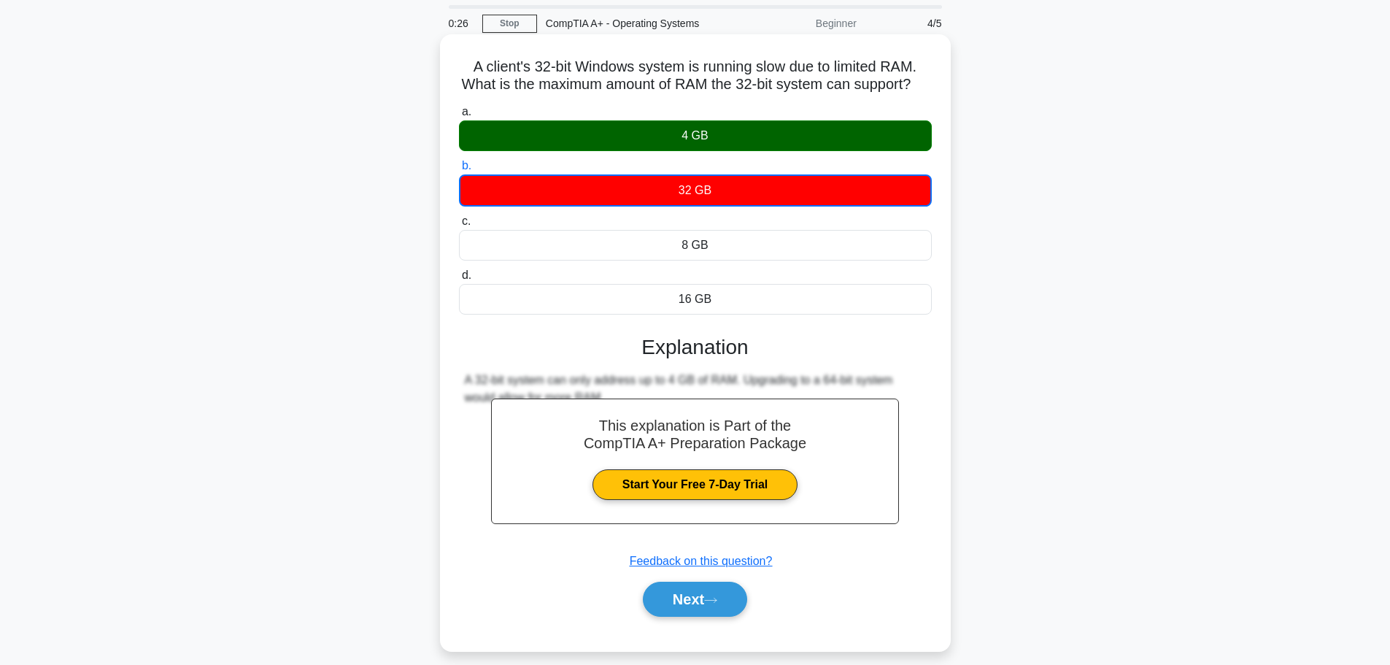
scroll to position [73, 0]
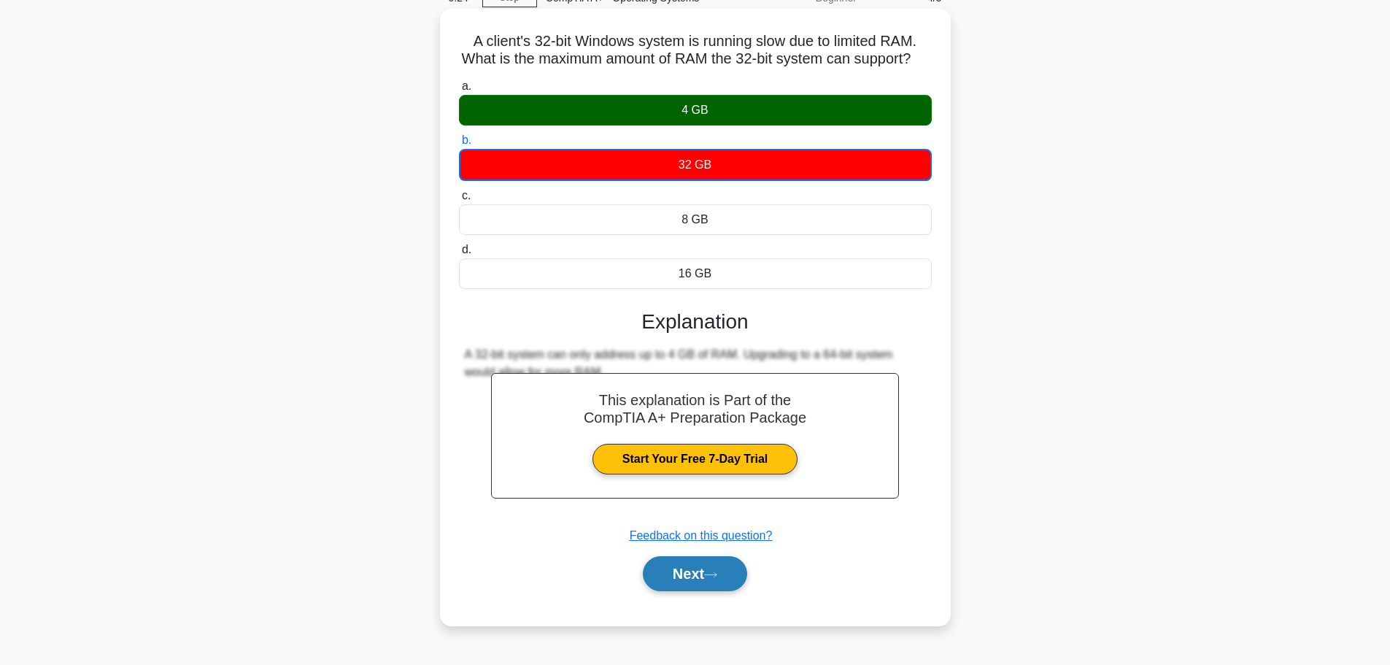
click at [685, 591] on button "Next" at bounding box center [695, 573] width 104 height 35
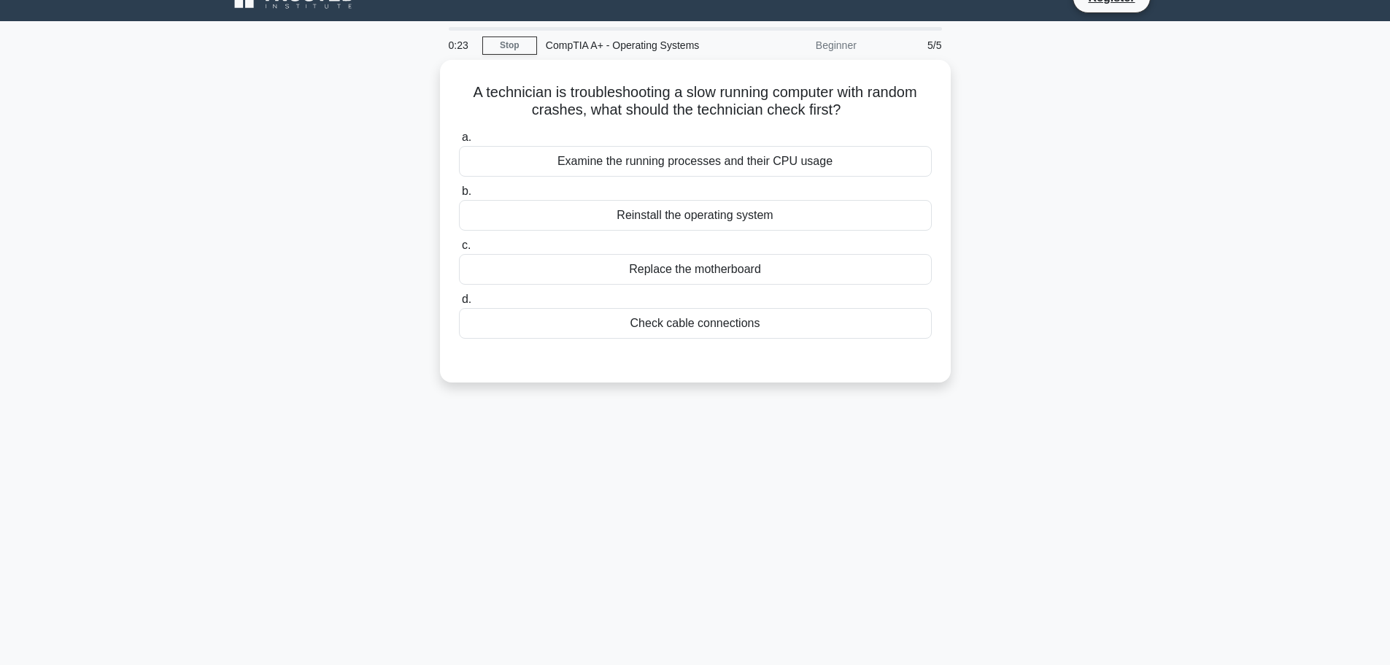
scroll to position [0, 0]
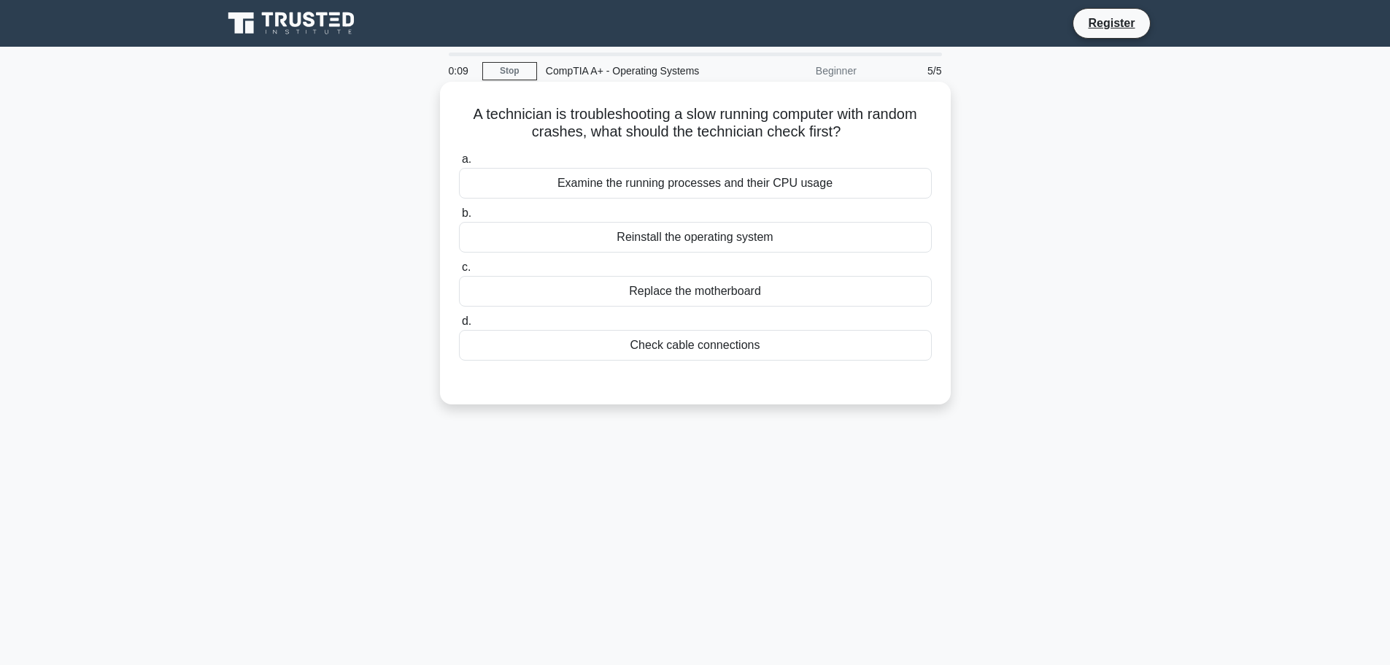
click at [711, 353] on div "Check cable connections" at bounding box center [695, 345] width 473 height 31
click at [459, 326] on input "d. Check cable connections" at bounding box center [459, 321] width 0 height 9
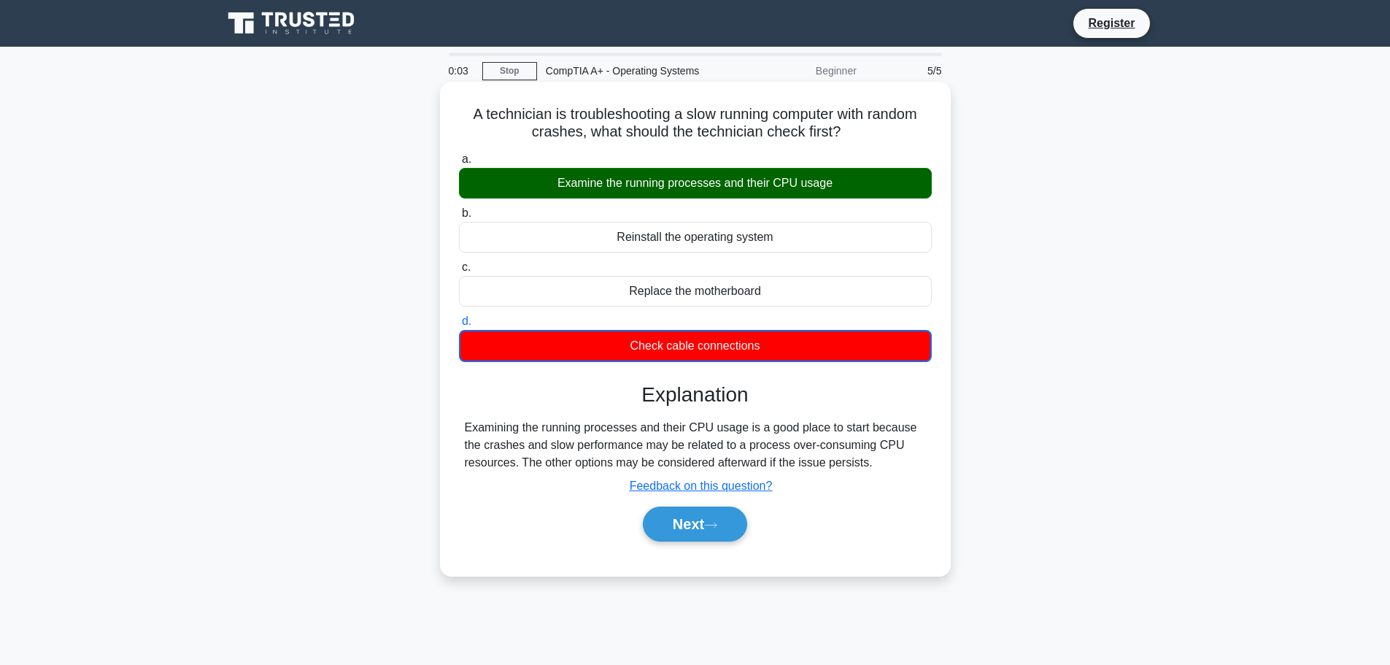
click at [710, 180] on div "Examine the running processes and their CPU usage" at bounding box center [695, 183] width 473 height 31
click at [459, 164] on input "a. Examine the running processes and their CPU usage" at bounding box center [459, 159] width 0 height 9
